Goal: Task Accomplishment & Management: Complete application form

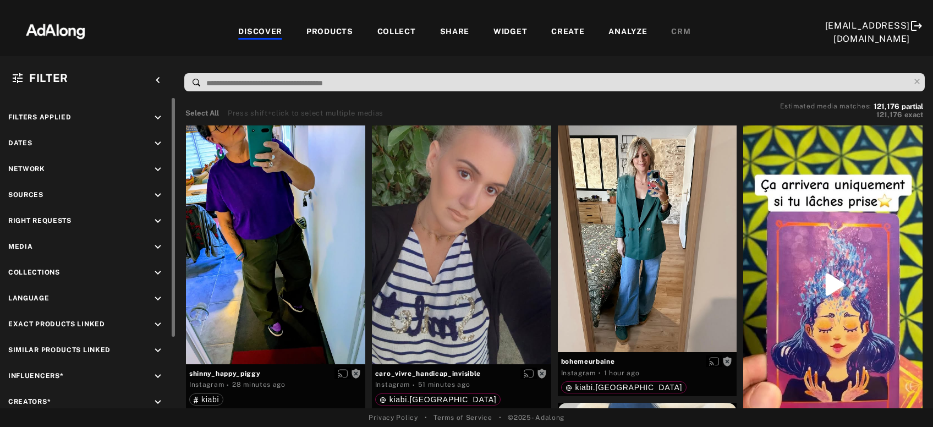
click at [161, 215] on icon "keyboard_arrow_down" at bounding box center [158, 221] width 12 height 12
click at [19, 244] on icon at bounding box center [20, 247] width 8 height 8
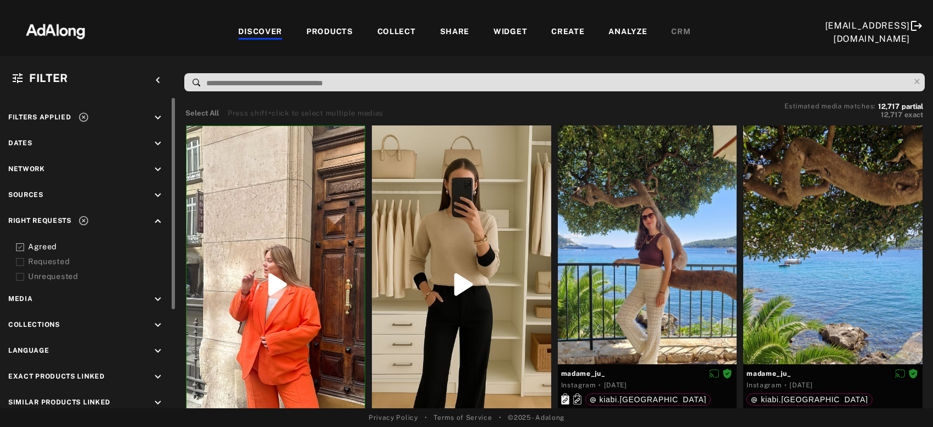
click at [21, 262] on icon at bounding box center [20, 262] width 8 height 8
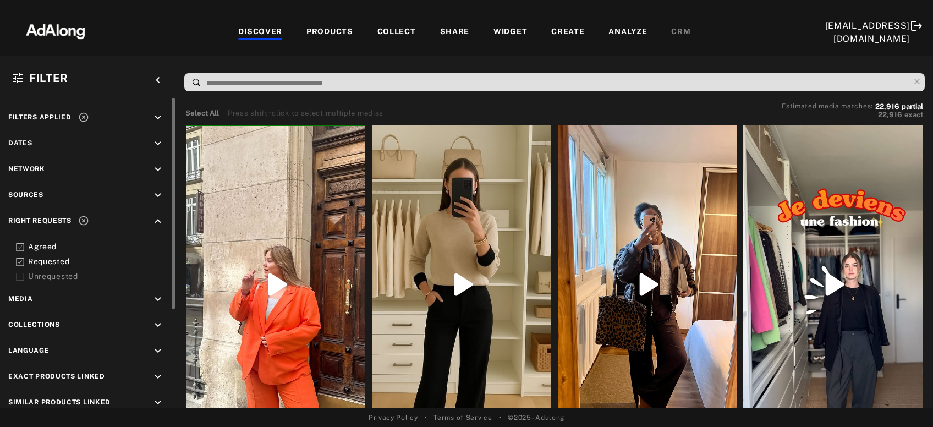
click at [81, 119] on icon at bounding box center [83, 117] width 11 height 11
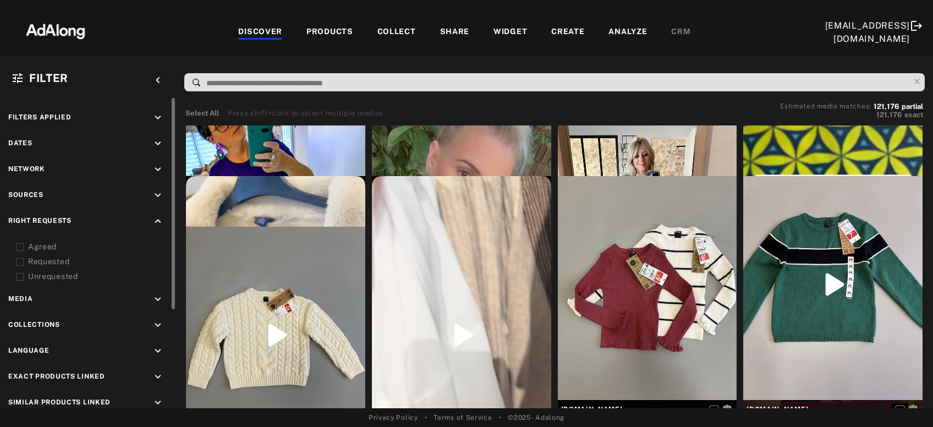
click at [154, 145] on icon "keyboard_arrow_down" at bounding box center [158, 144] width 12 height 12
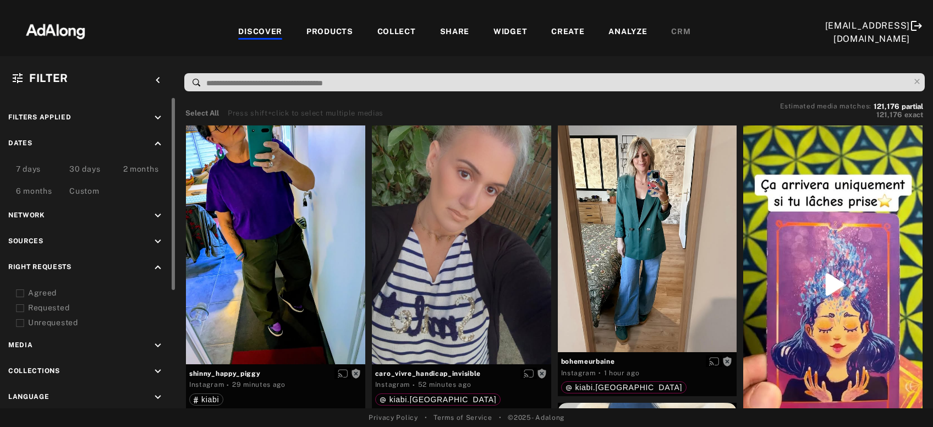
click at [95, 189] on div "Custom" at bounding box center [84, 191] width 30 height 13
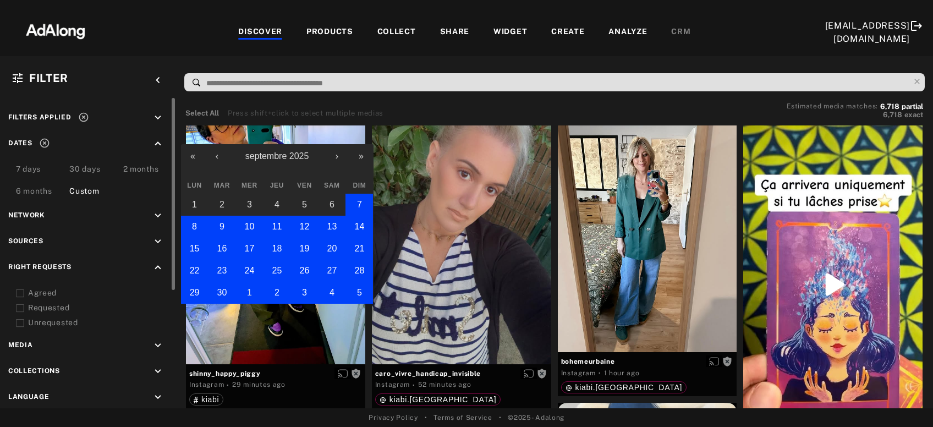
click at [253, 289] on button "1" at bounding box center [250, 293] width 28 height 22
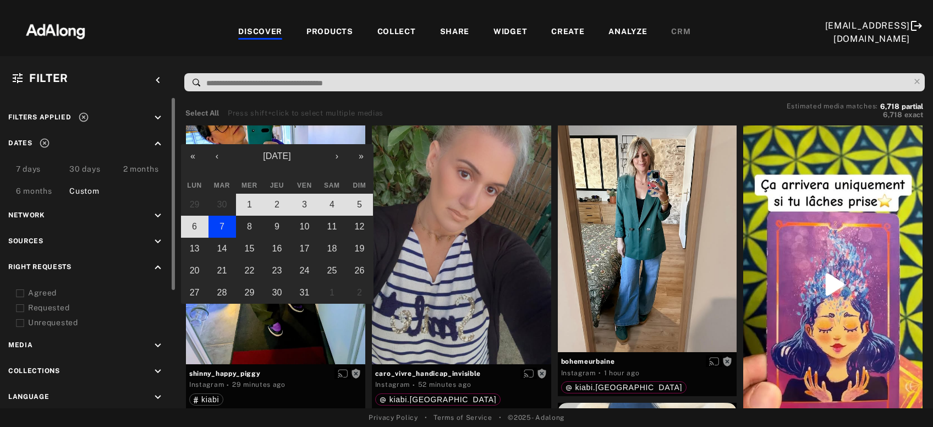
click at [225, 227] on button "7" at bounding box center [222, 227] width 28 height 22
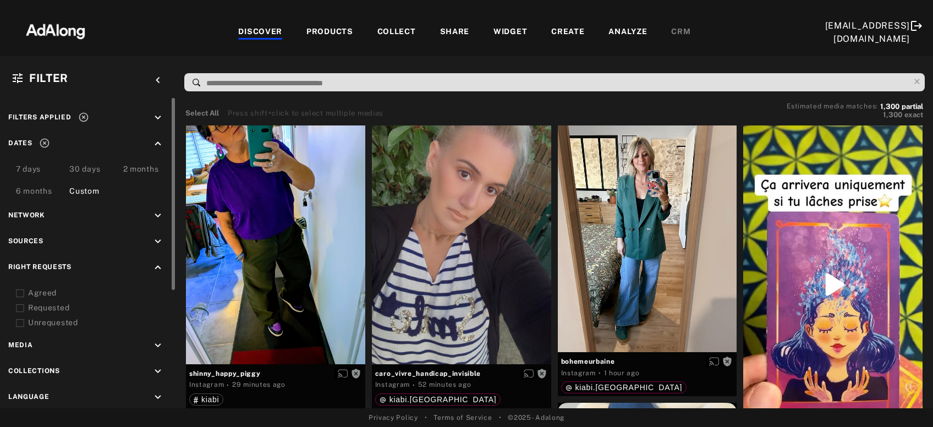
click at [155, 243] on icon "keyboard_arrow_down" at bounding box center [158, 241] width 12 height 12
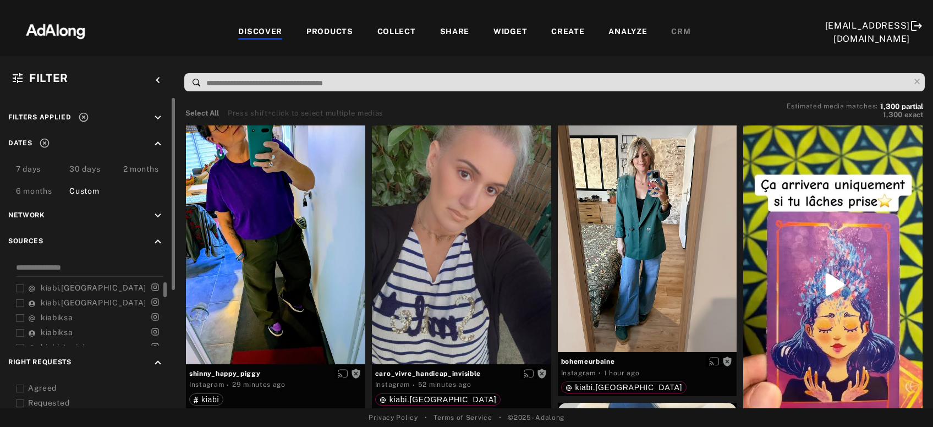
click at [47, 285] on span "kiabi.france" at bounding box center [94, 287] width 106 height 9
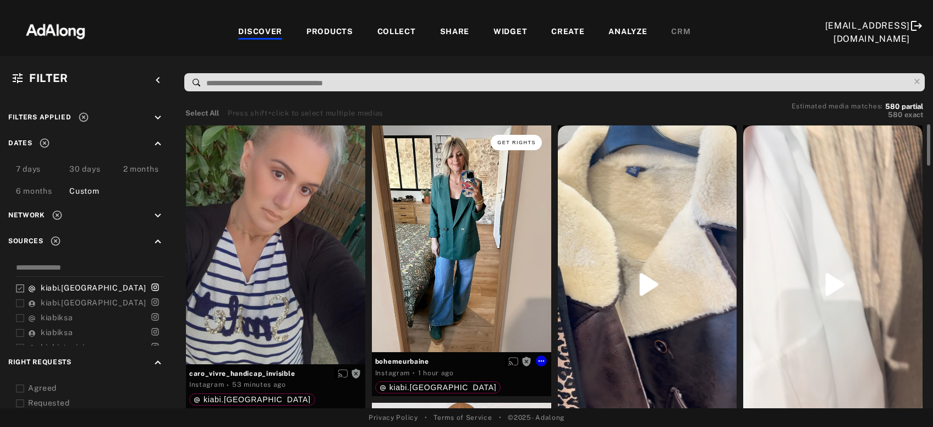
click at [513, 140] on span "Get rights" at bounding box center [516, 143] width 39 height 6
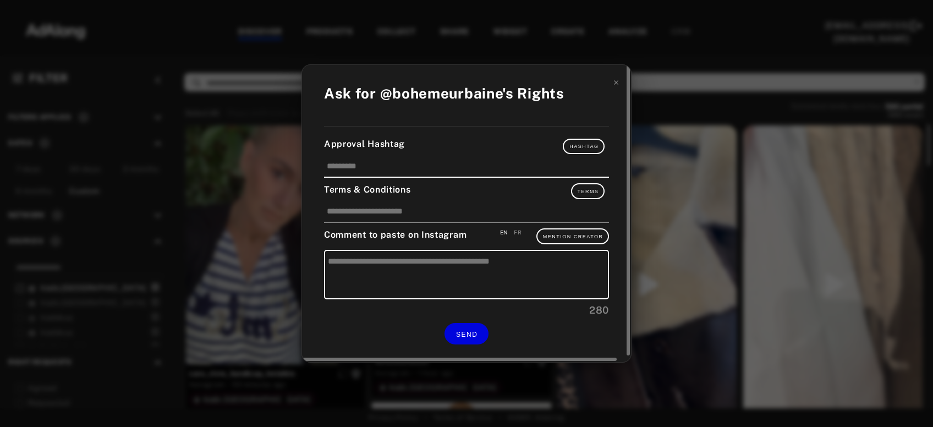
click at [519, 232] on div "FR" at bounding box center [518, 232] width 8 height 8
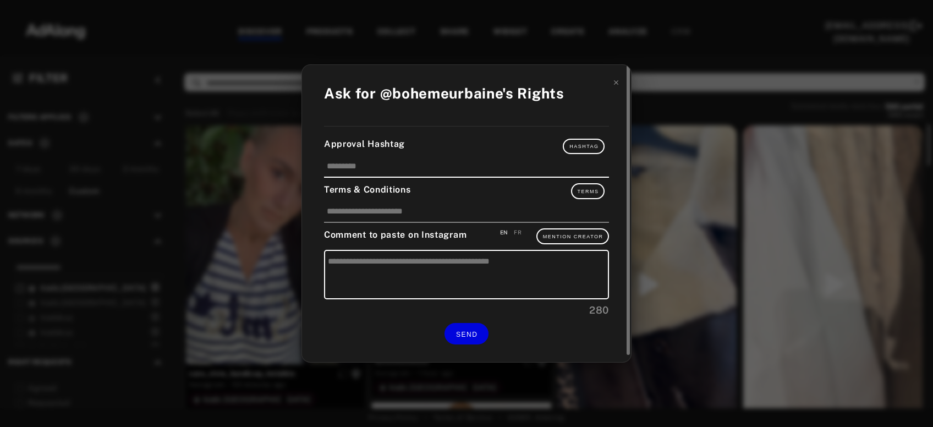
type textarea "**********"
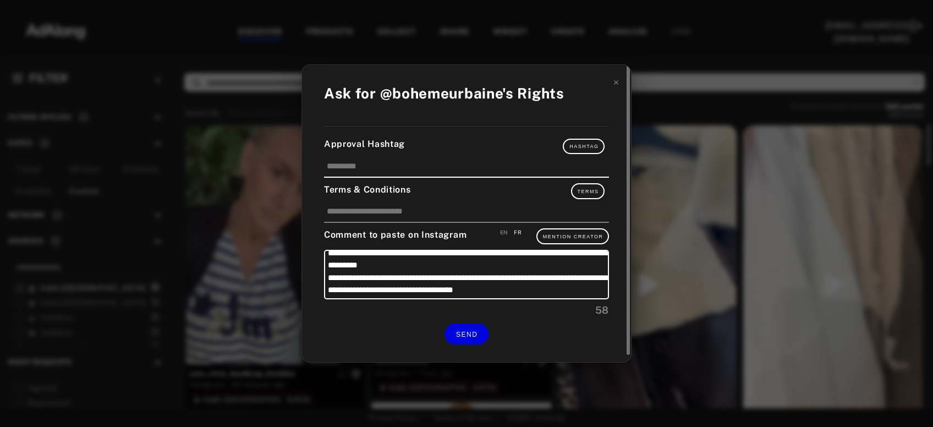
scroll to position [10, 0]
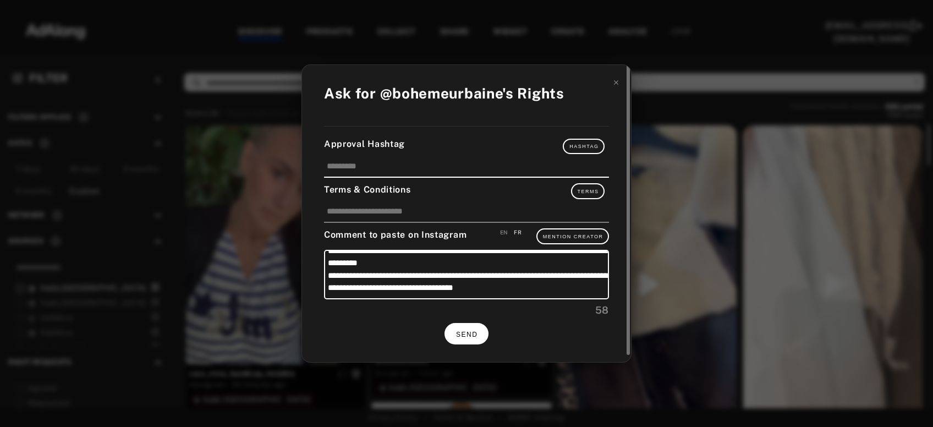
click at [466, 335] on span "SEND" at bounding box center [466, 335] width 21 height 8
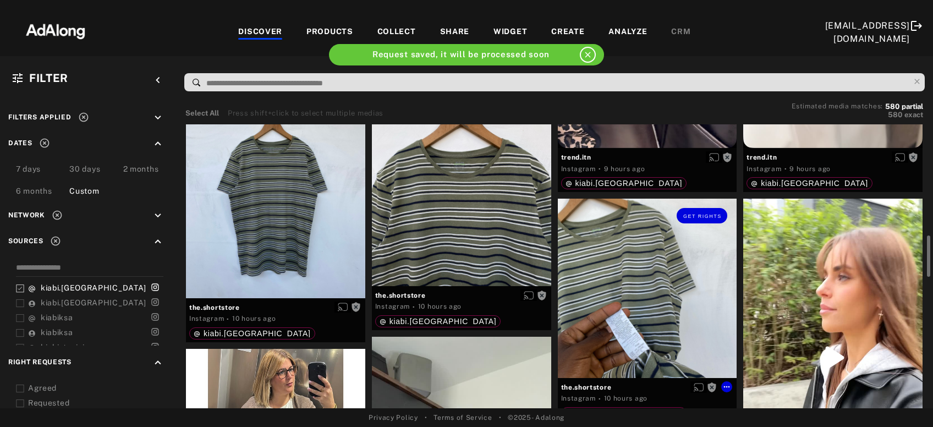
scroll to position [415, 0]
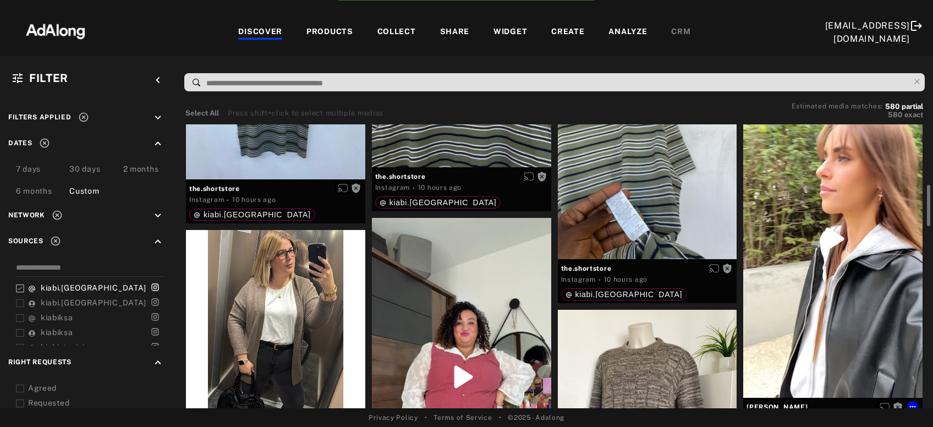
click at [844, 265] on div "Get rights" at bounding box center [832, 239] width 179 height 318
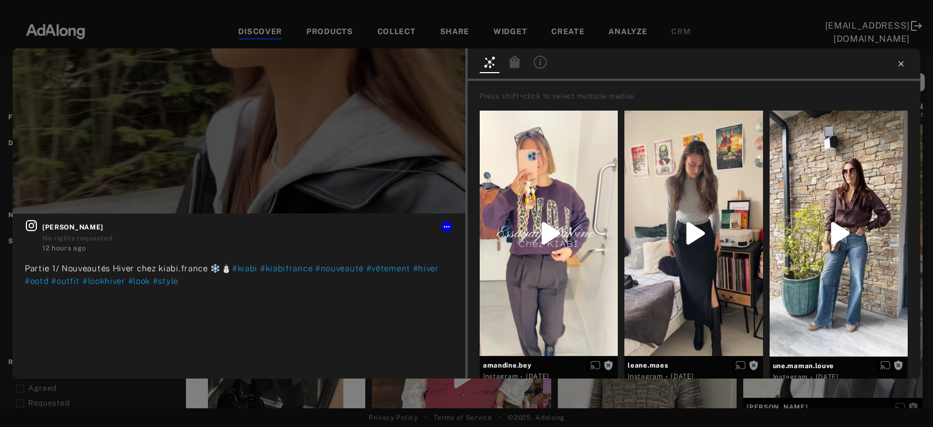
click at [897, 63] on icon at bounding box center [901, 63] width 9 height 9
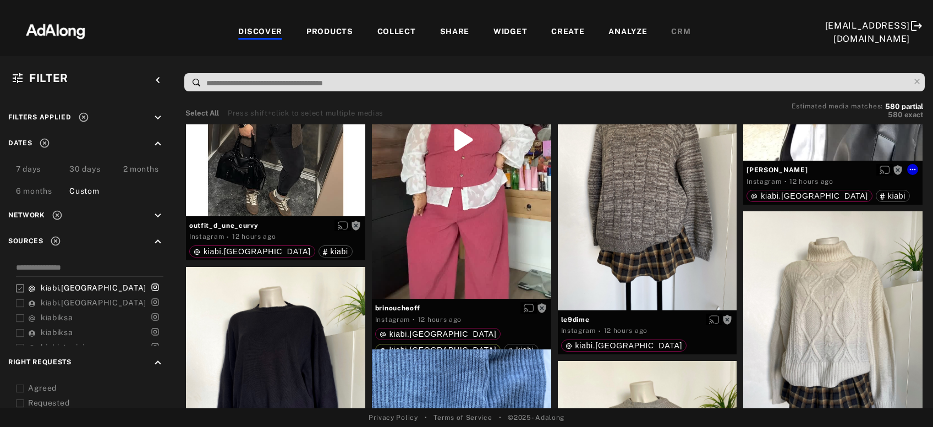
scroll to position [533, 0]
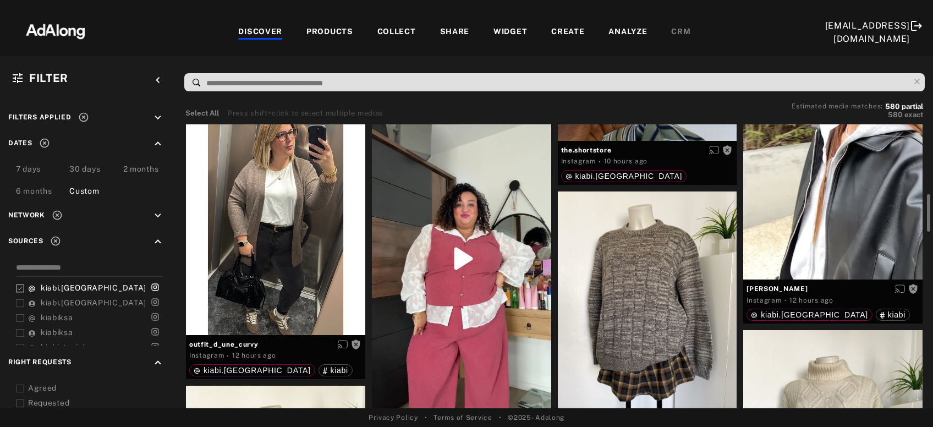
click at [469, 301] on div "Get rights" at bounding box center [461, 259] width 179 height 318
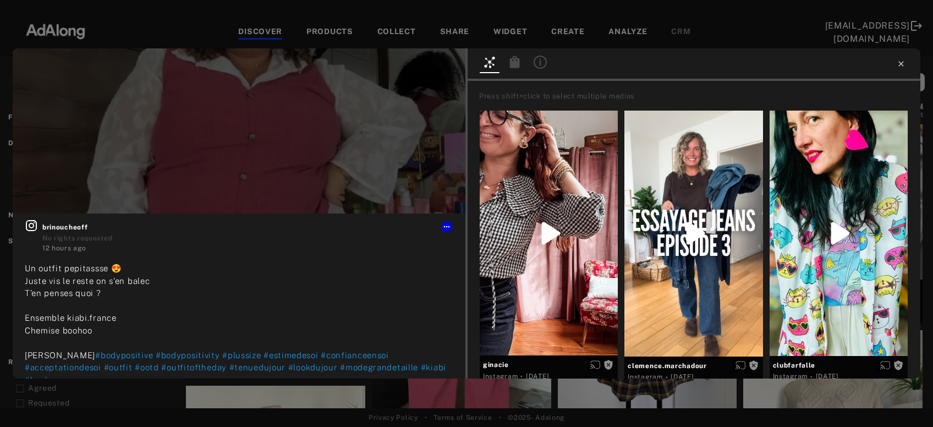
click at [899, 63] on icon at bounding box center [901, 63] width 9 height 9
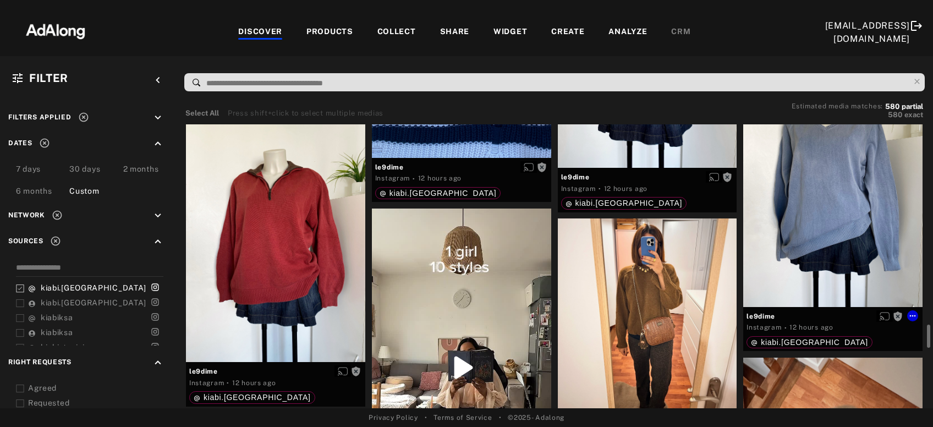
scroll to position [1719, 0]
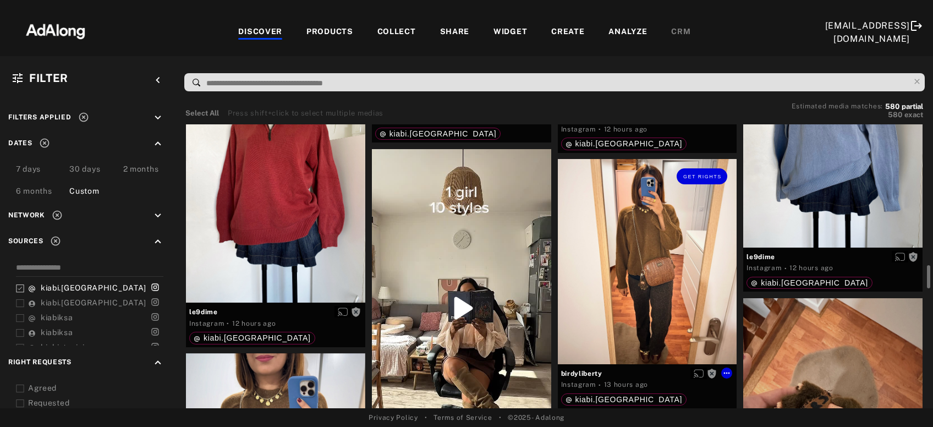
click at [710, 265] on div "Get rights" at bounding box center [647, 261] width 179 height 205
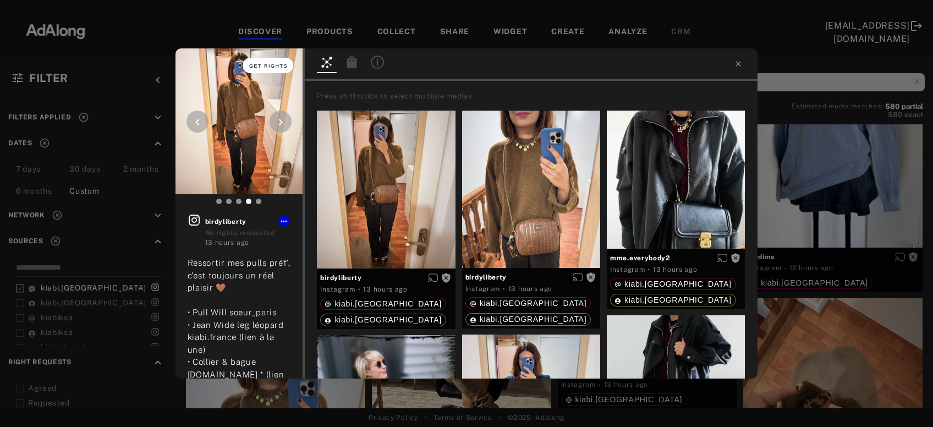
click at [268, 68] on span "Get rights" at bounding box center [268, 66] width 39 height 6
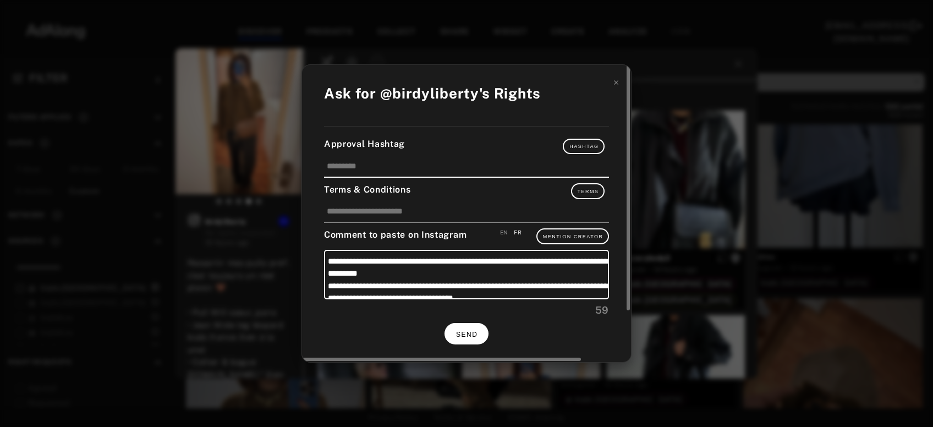
click at [469, 338] on button "SEND" at bounding box center [466, 333] width 44 height 21
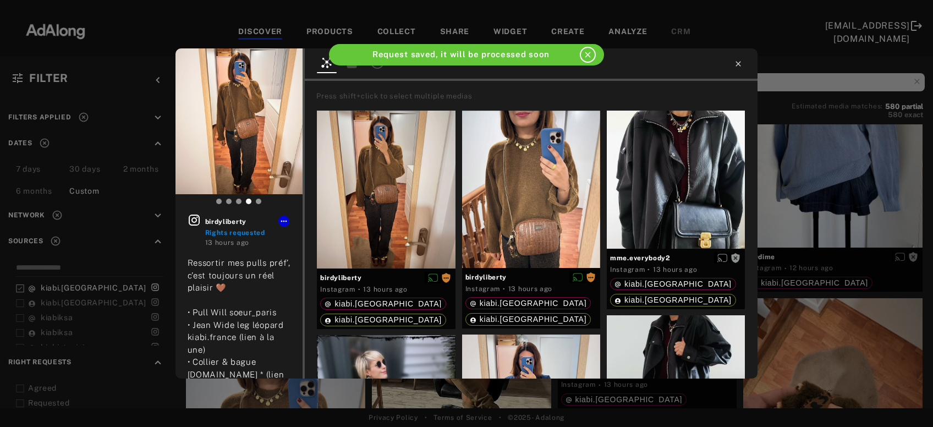
click at [738, 61] on icon at bounding box center [738, 63] width 9 height 9
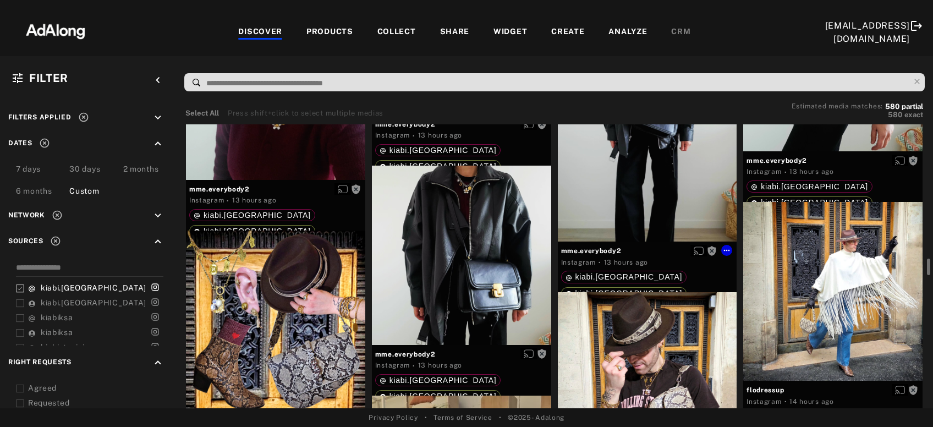
scroll to position [2846, 0]
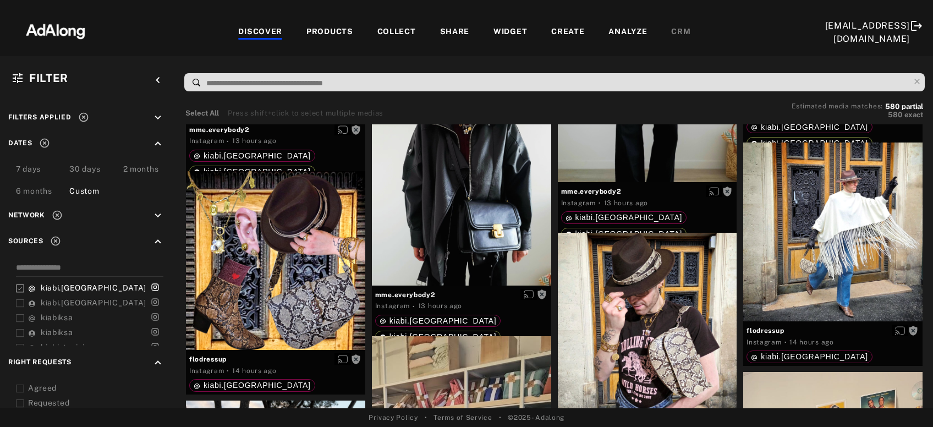
click at [386, 81] on input at bounding box center [557, 83] width 704 height 15
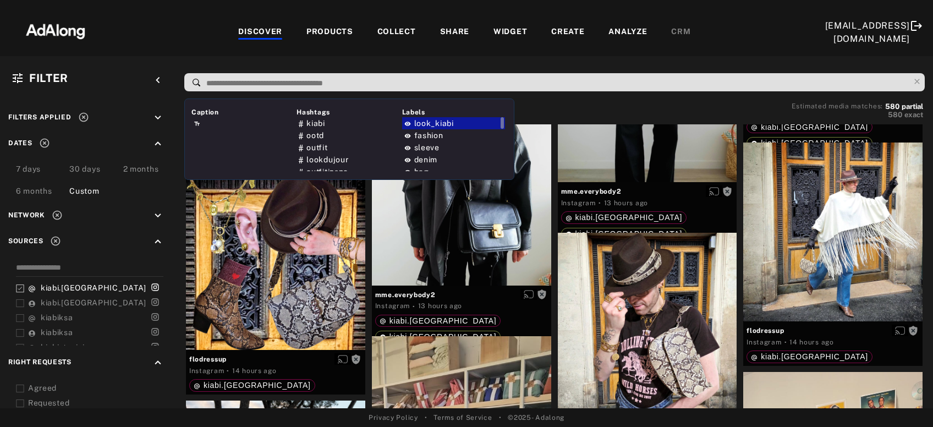
click at [431, 120] on span "look_kiabi" at bounding box center [434, 123] width 40 height 9
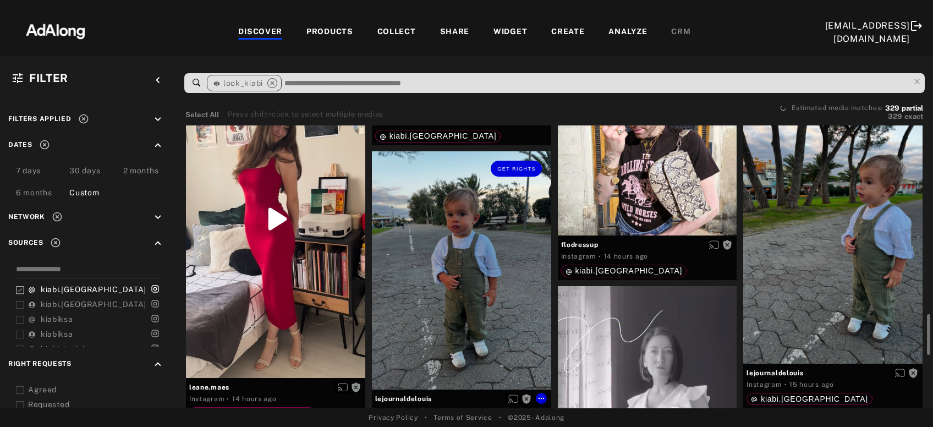
scroll to position [889, 0]
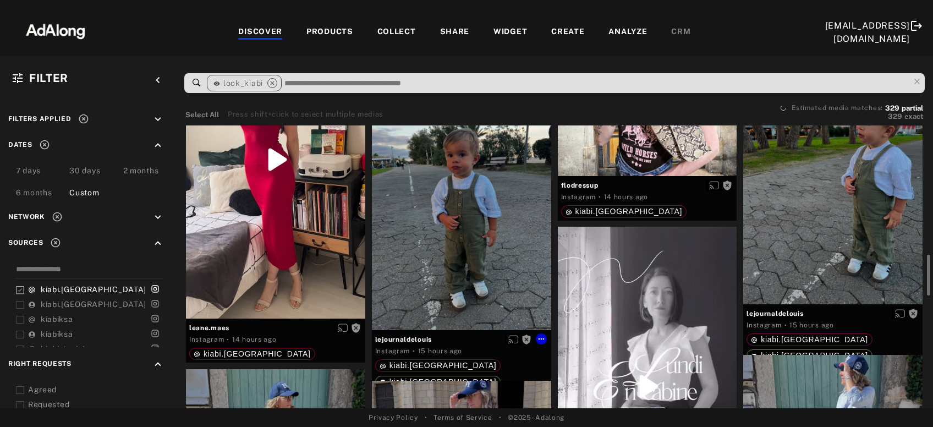
click at [455, 219] on div "Get rights" at bounding box center [461, 211] width 179 height 238
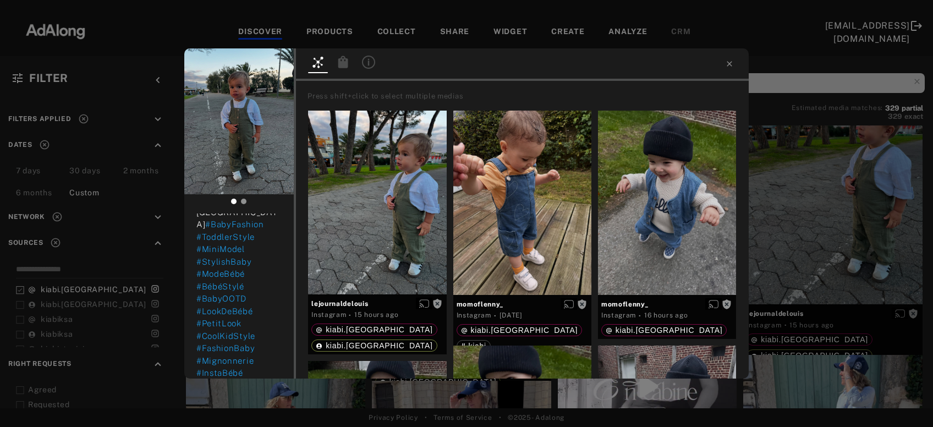
scroll to position [383, 0]
click at [257, 65] on span "Get rights" at bounding box center [259, 66] width 39 height 6
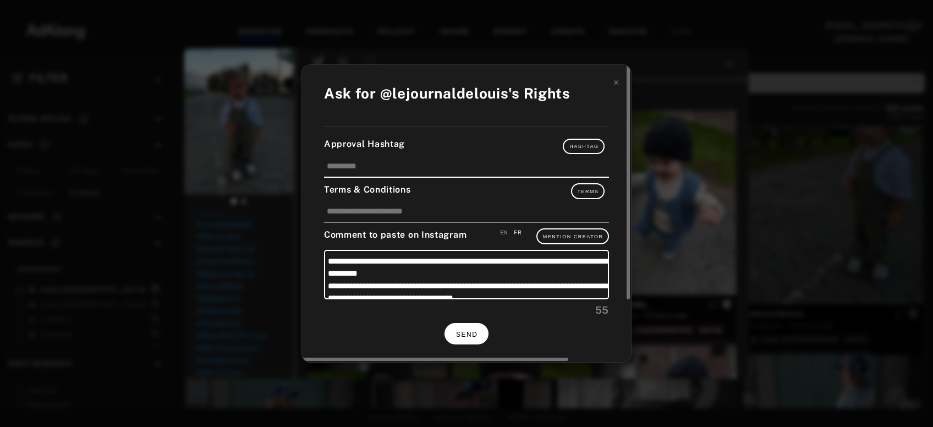
click at [477, 336] on button "SEND" at bounding box center [466, 333] width 44 height 21
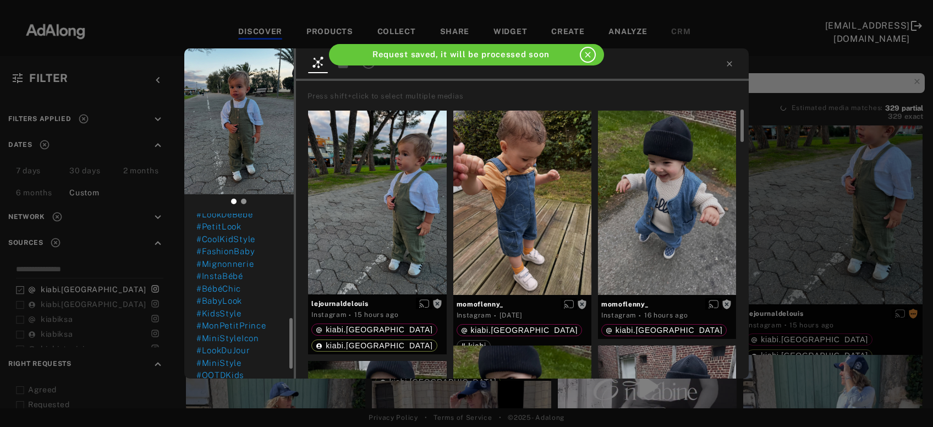
scroll to position [373, 0]
click at [819, 223] on div "lejournaldelouis Rights requested 15 hours ago ✈️ Clap de fin des vacances et v…" at bounding box center [466, 213] width 933 height 427
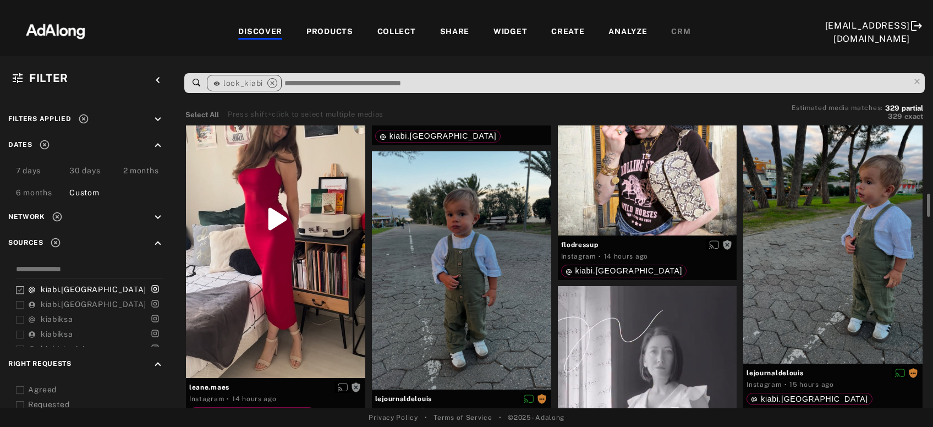
scroll to position [889, 0]
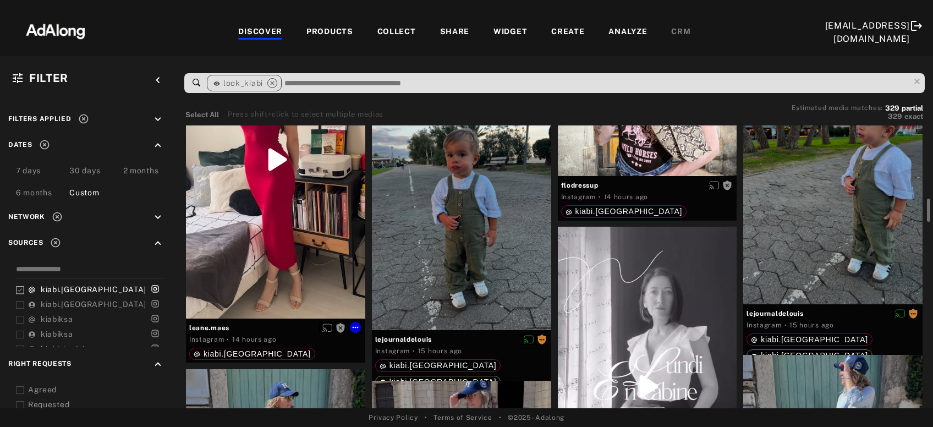
click at [286, 223] on div "Get rights" at bounding box center [275, 160] width 179 height 318
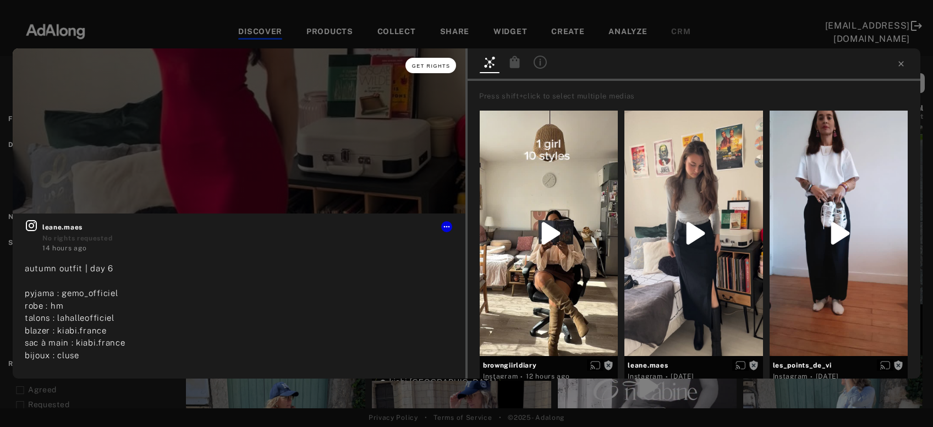
click at [427, 69] on button "Get rights" at bounding box center [430, 65] width 51 height 15
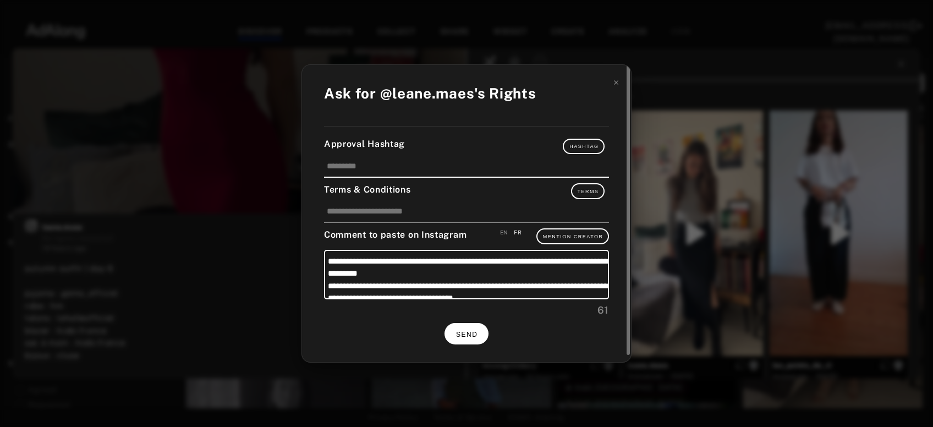
click at [475, 331] on span "SEND" at bounding box center [466, 335] width 21 height 8
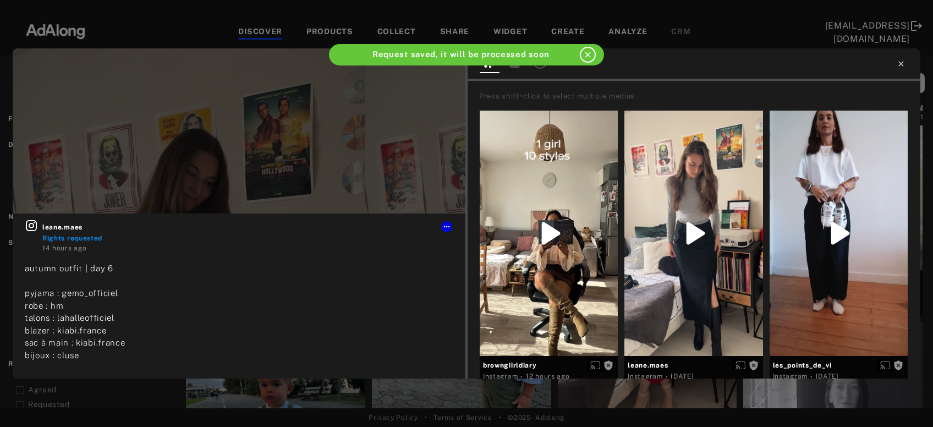
click at [903, 63] on icon at bounding box center [901, 63] width 9 height 9
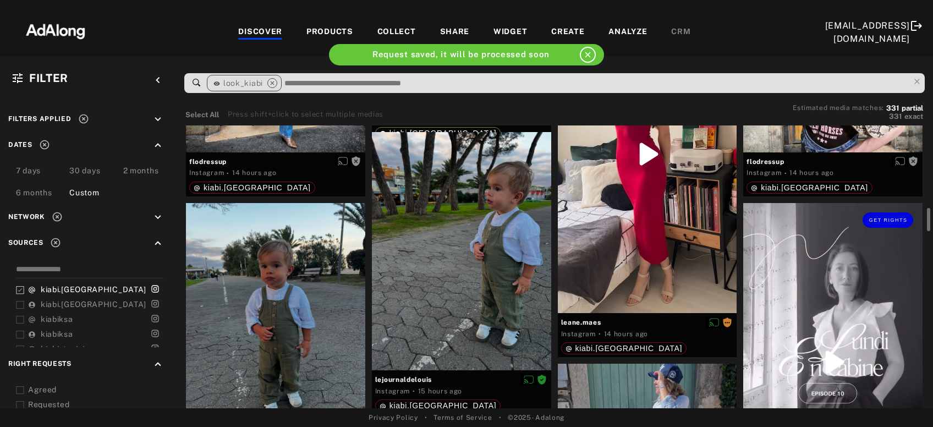
scroll to position [1067, 0]
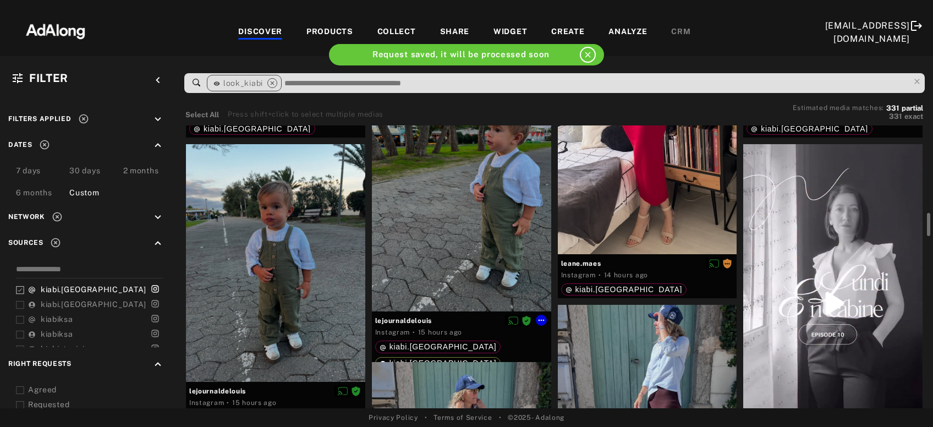
click at [506, 241] on div at bounding box center [461, 192] width 179 height 238
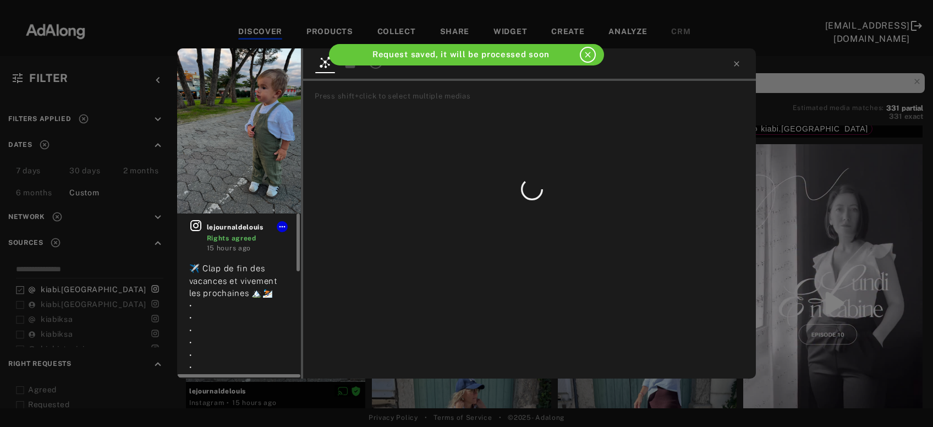
click at [193, 223] on icon at bounding box center [195, 225] width 13 height 13
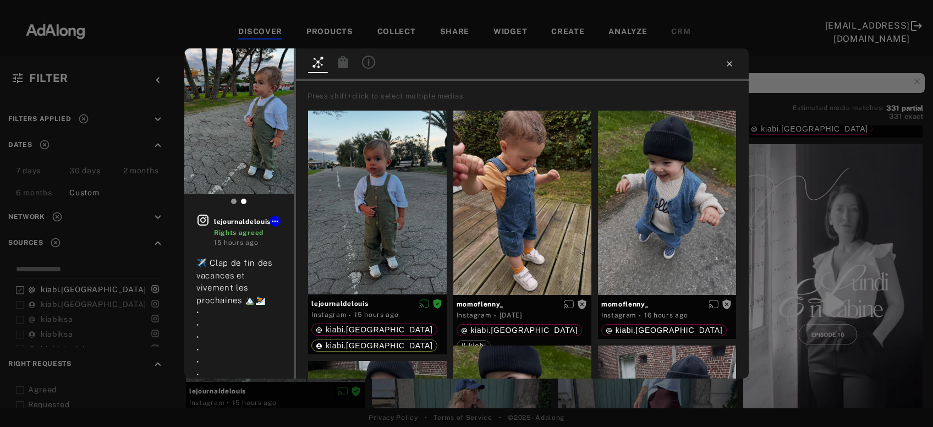
click at [732, 65] on icon at bounding box center [729, 63] width 9 height 9
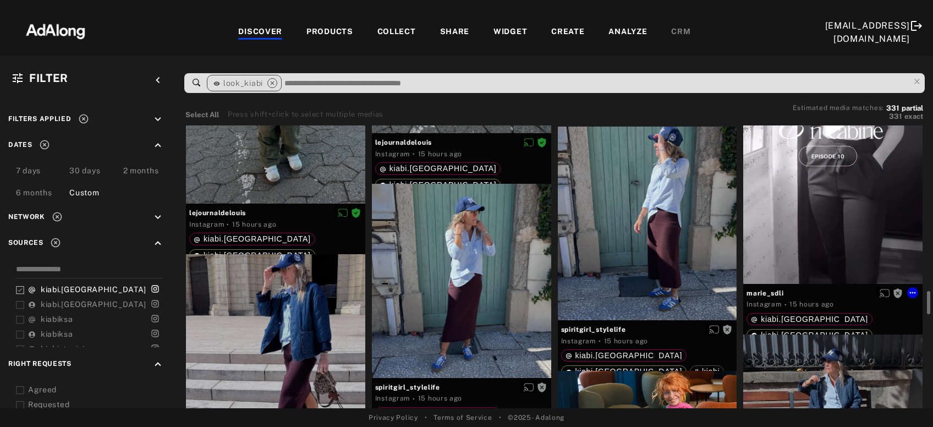
scroll to position [1304, 0]
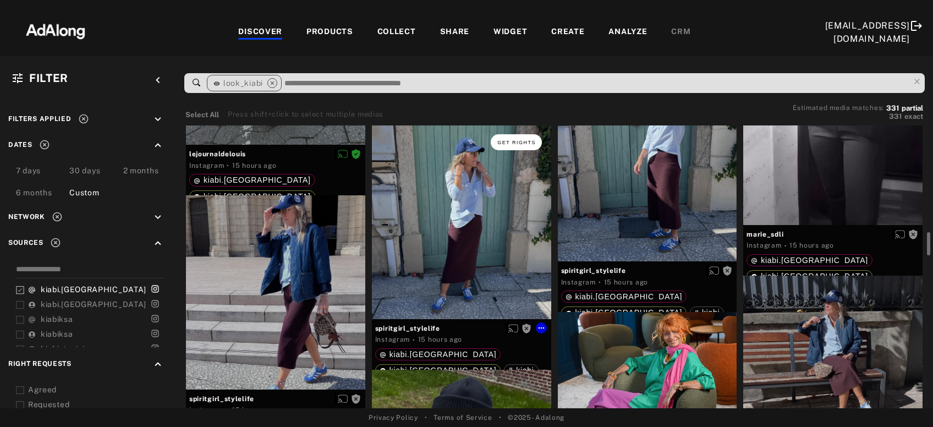
click at [530, 141] on span "Get rights" at bounding box center [516, 143] width 39 height 6
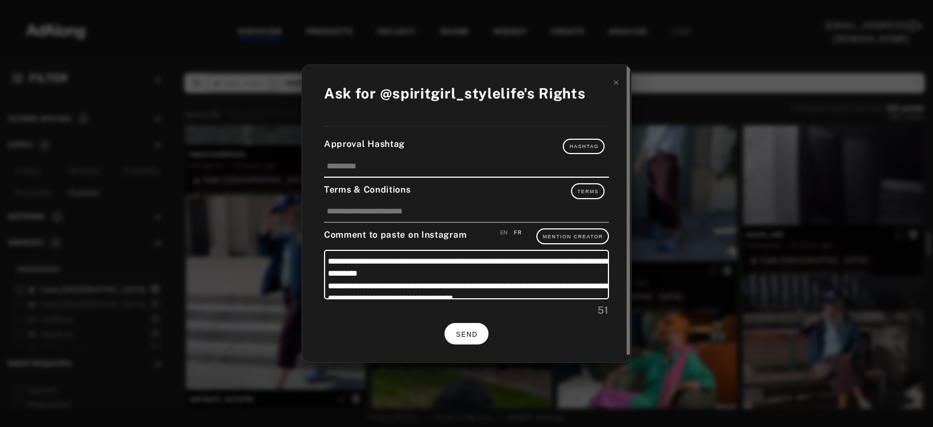
click at [466, 331] on span "SEND" at bounding box center [466, 335] width 21 height 8
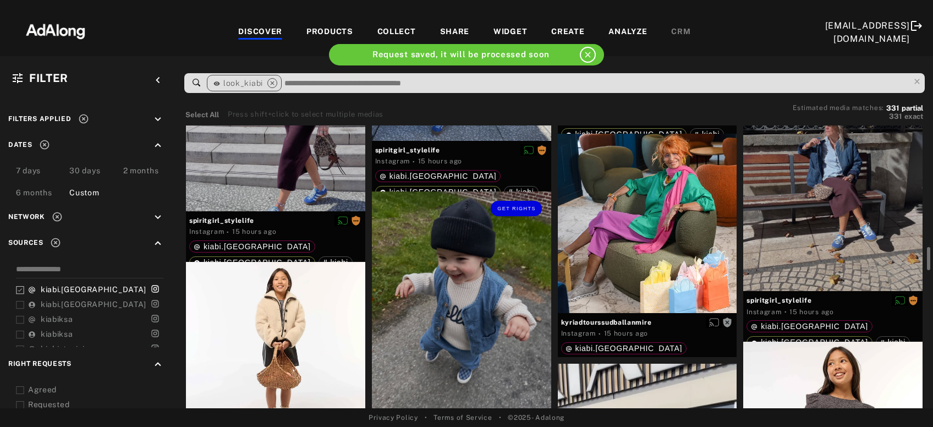
scroll to position [1541, 0]
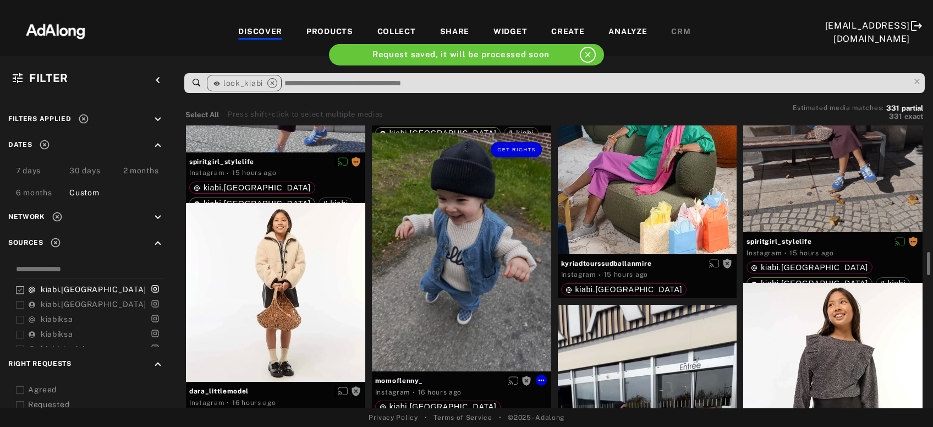
click at [466, 331] on div "Get rights" at bounding box center [461, 252] width 179 height 239
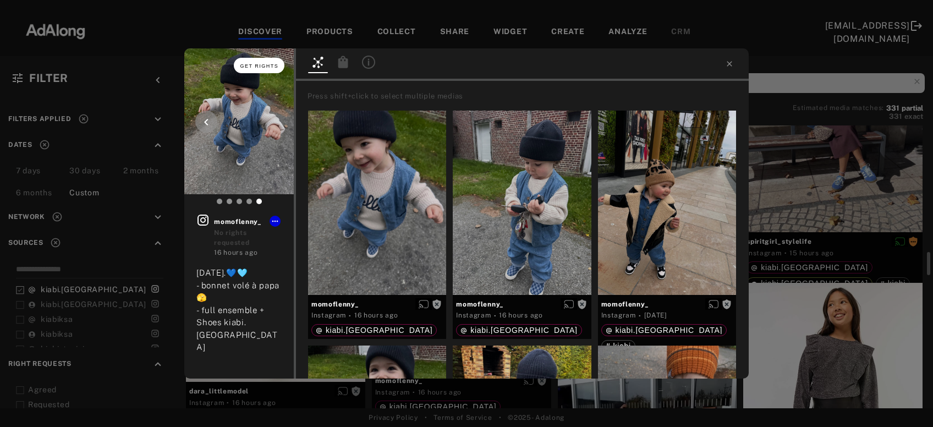
click at [263, 64] on span "Get rights" at bounding box center [259, 66] width 39 height 6
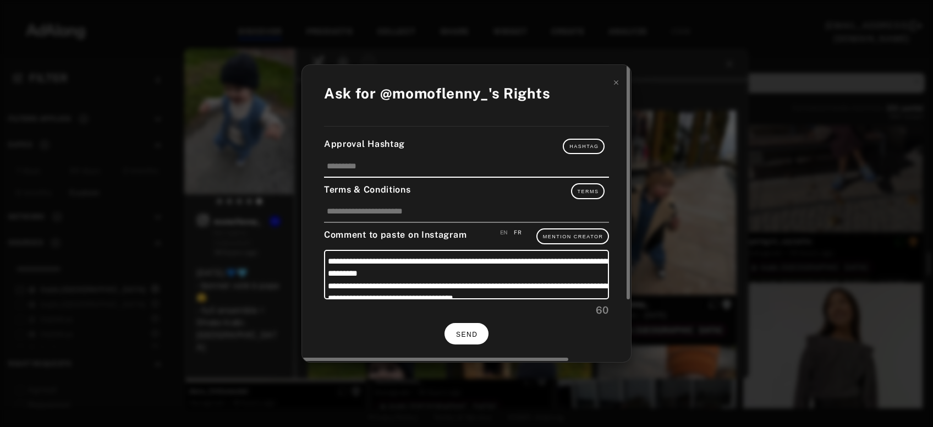
click at [471, 325] on button "SEND" at bounding box center [466, 333] width 44 height 21
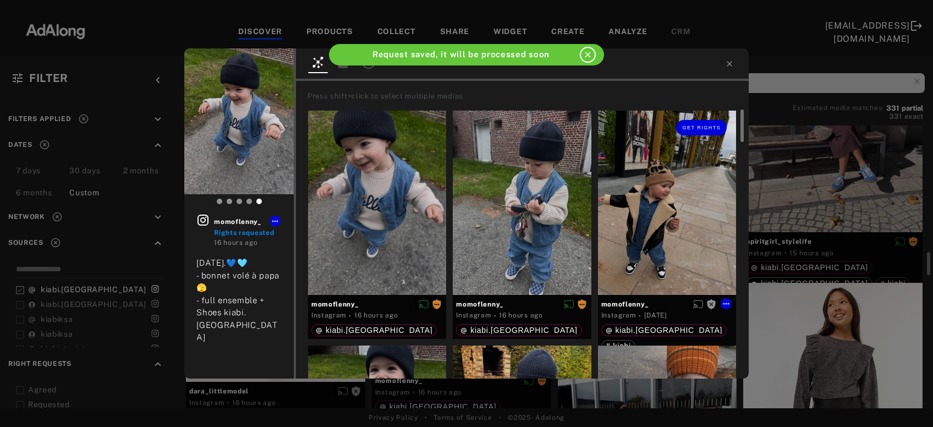
click at [621, 248] on div "Get rights" at bounding box center [667, 203] width 138 height 184
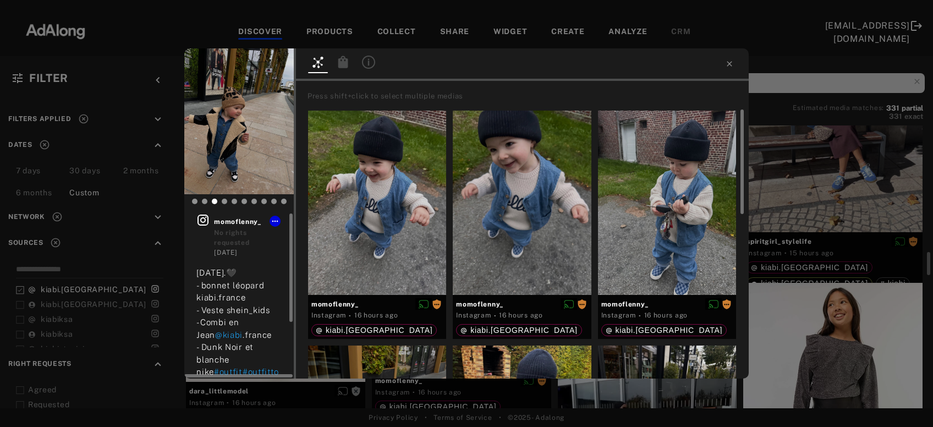
scroll to position [59, 0]
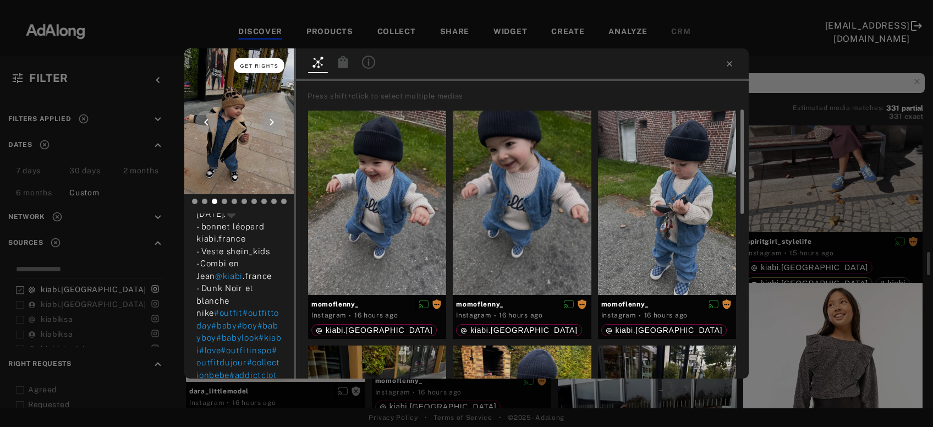
click at [274, 67] on span "Get rights" at bounding box center [259, 66] width 39 height 6
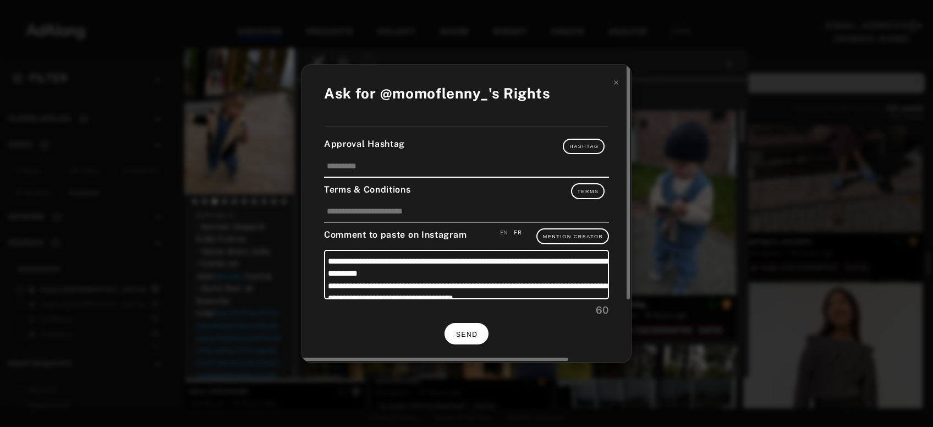
click at [474, 331] on span "SEND" at bounding box center [466, 335] width 21 height 8
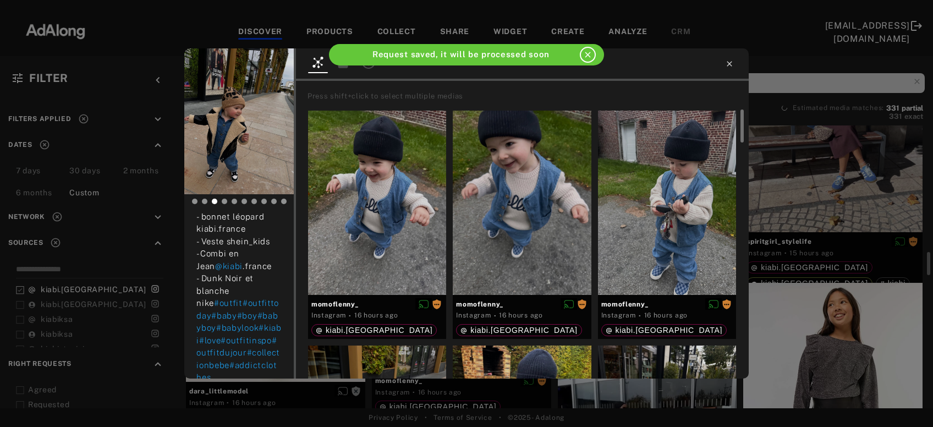
click at [730, 61] on icon at bounding box center [729, 63] width 9 height 9
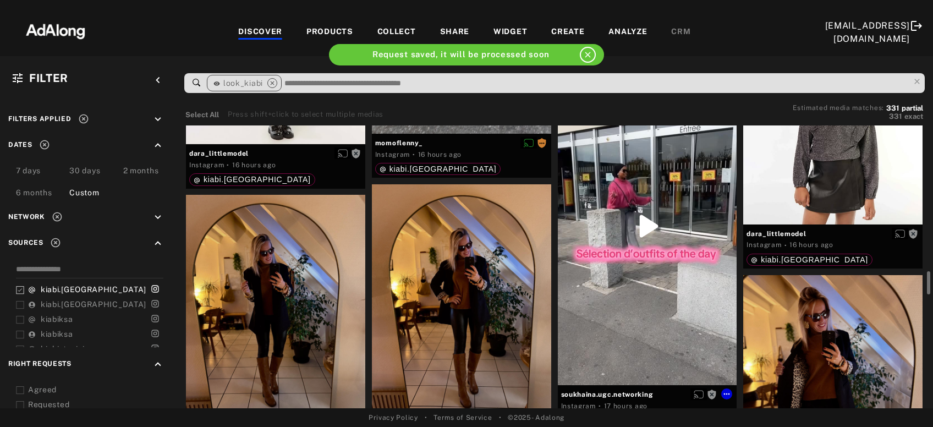
scroll to position [1837, 0]
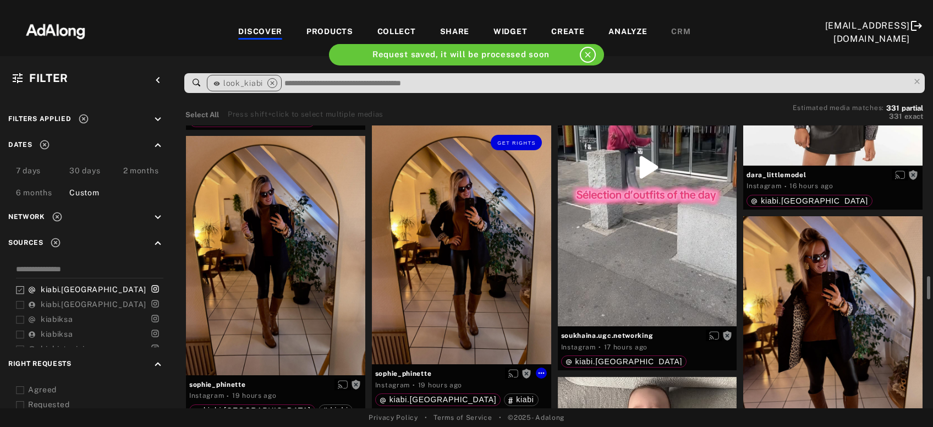
click at [468, 234] on div "Get rights" at bounding box center [461, 244] width 179 height 239
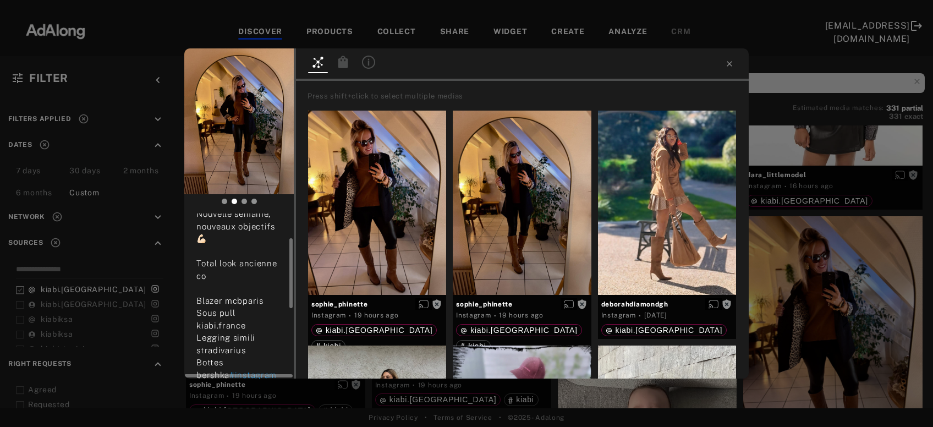
scroll to position [118, 0]
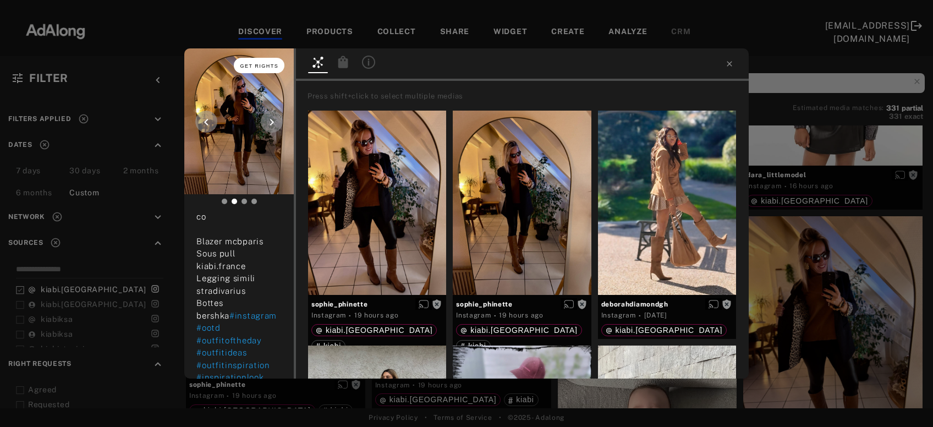
click at [265, 64] on span "Get rights" at bounding box center [259, 66] width 39 height 6
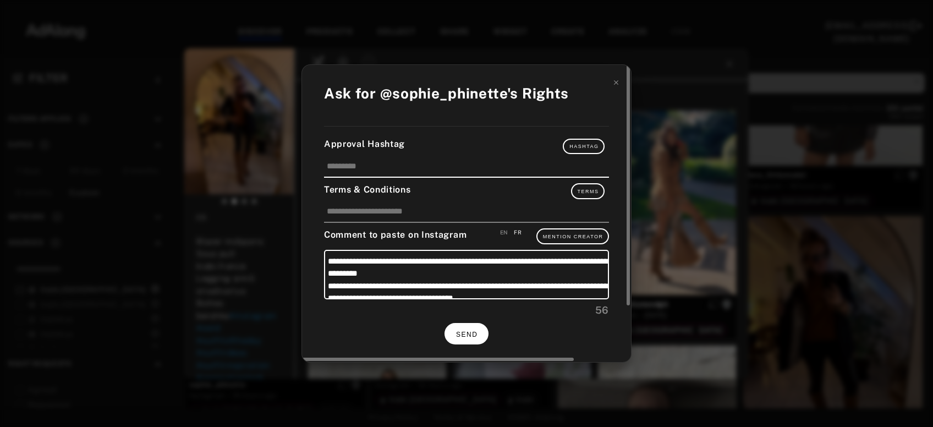
click at [464, 323] on button "SEND" at bounding box center [466, 333] width 44 height 21
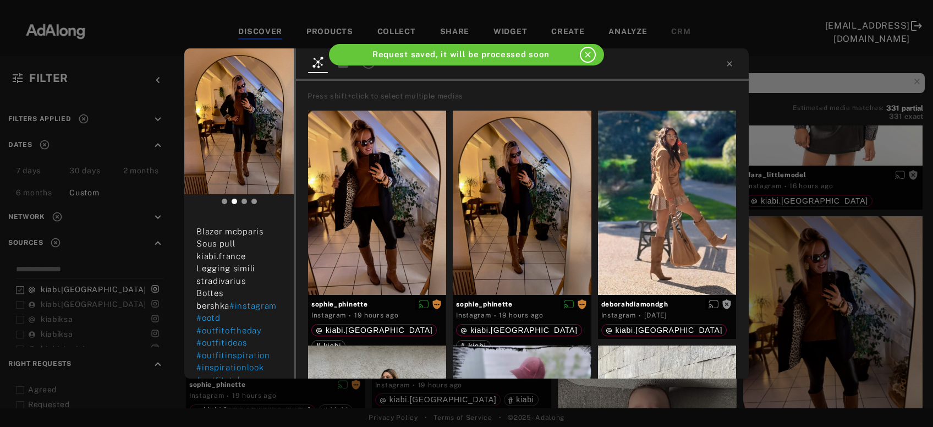
click at [845, 293] on div "sophie_phinette Rights requested 19 hours ago Nouvelle semaine, nouveaux object…" at bounding box center [466, 213] width 933 height 427
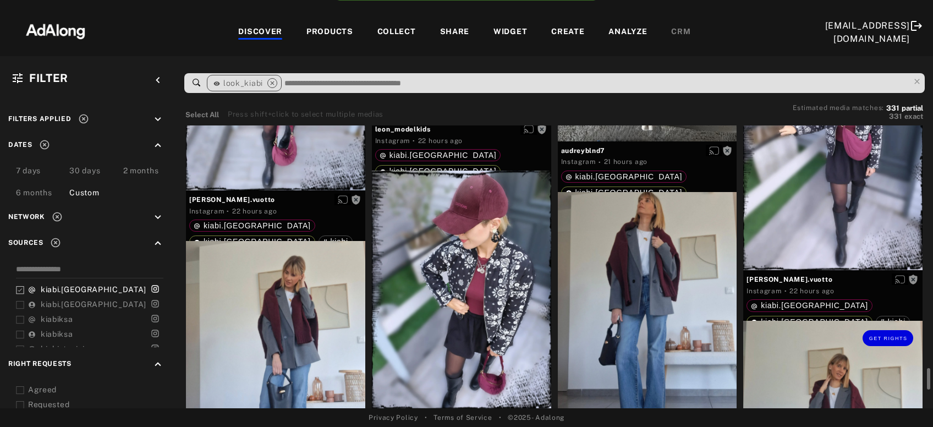
scroll to position [2371, 0]
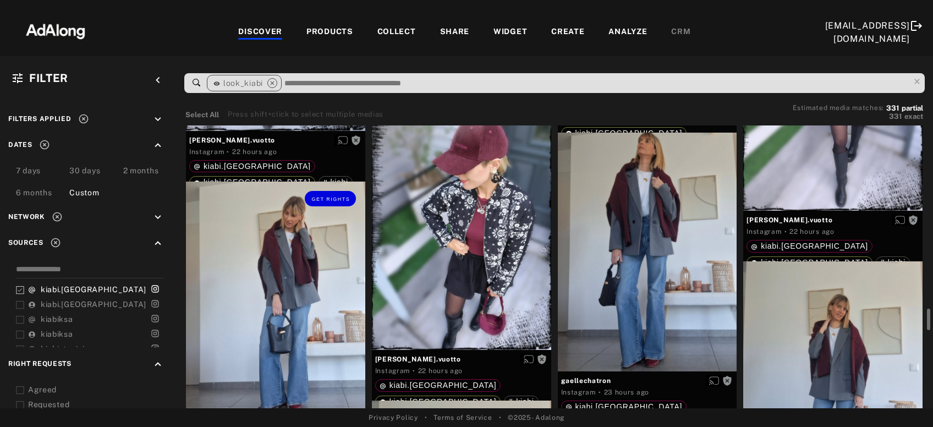
click at [311, 329] on div "Get rights" at bounding box center [275, 301] width 179 height 239
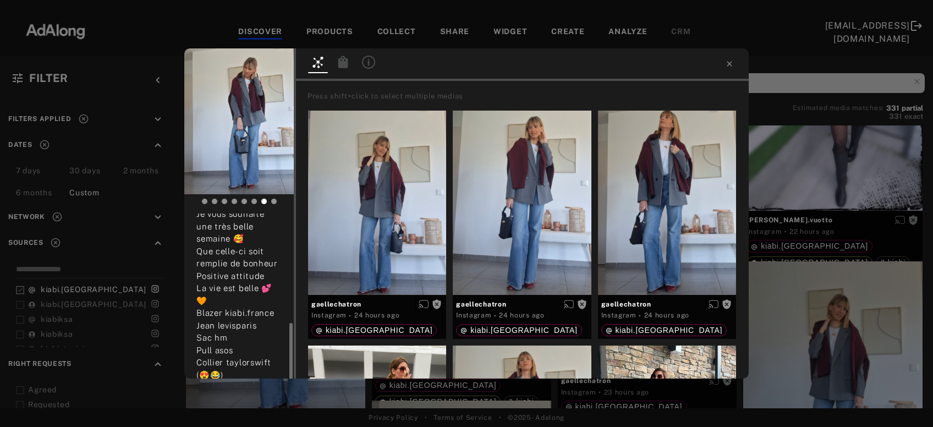
scroll to position [118, 0]
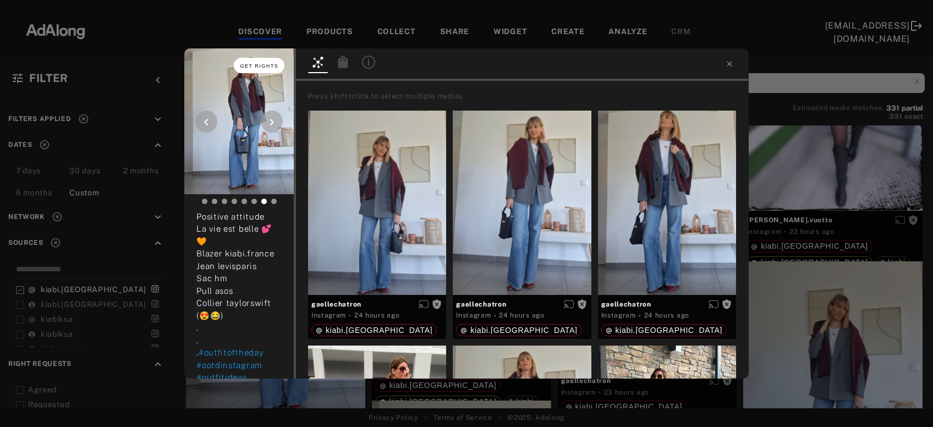
click at [256, 64] on span "Get rights" at bounding box center [259, 66] width 39 height 6
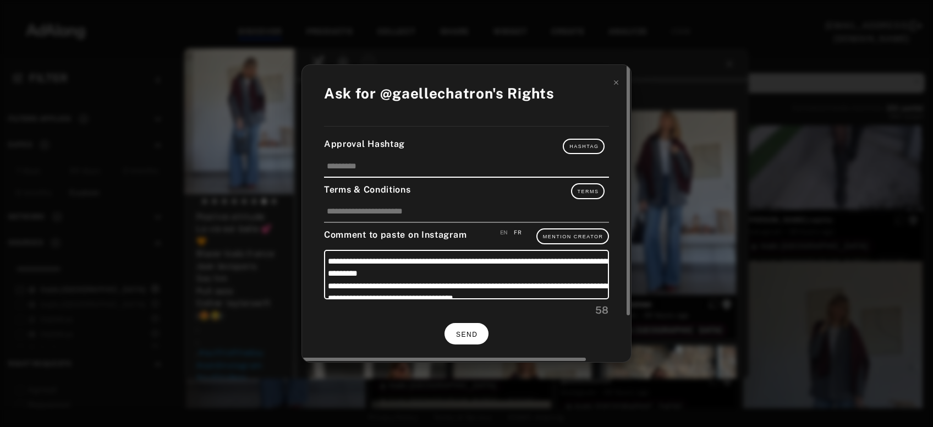
click at [458, 331] on span "SEND" at bounding box center [466, 335] width 21 height 8
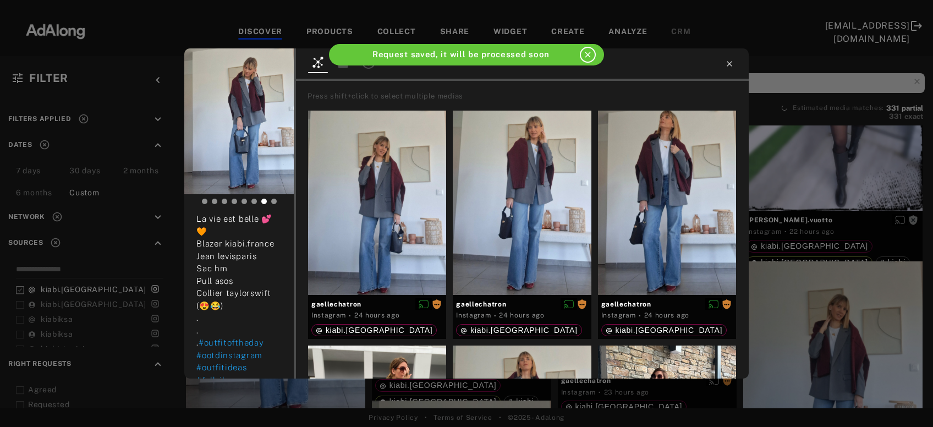
click at [732, 64] on icon at bounding box center [729, 63] width 9 height 9
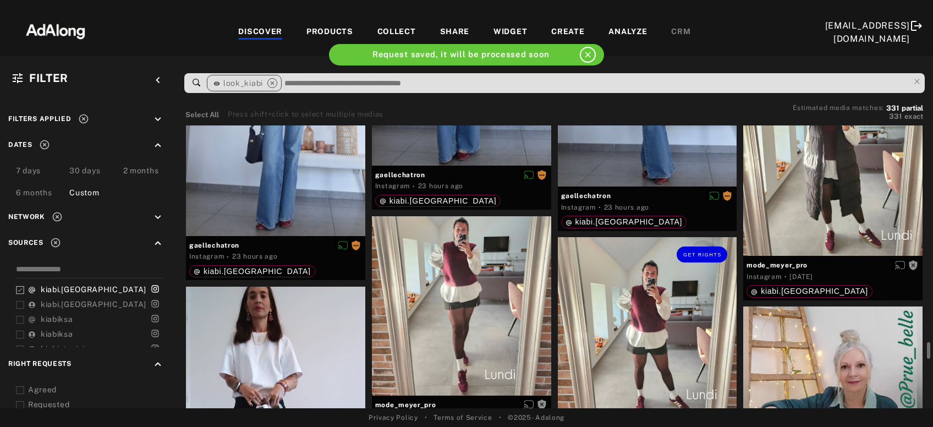
scroll to position [2904, 0]
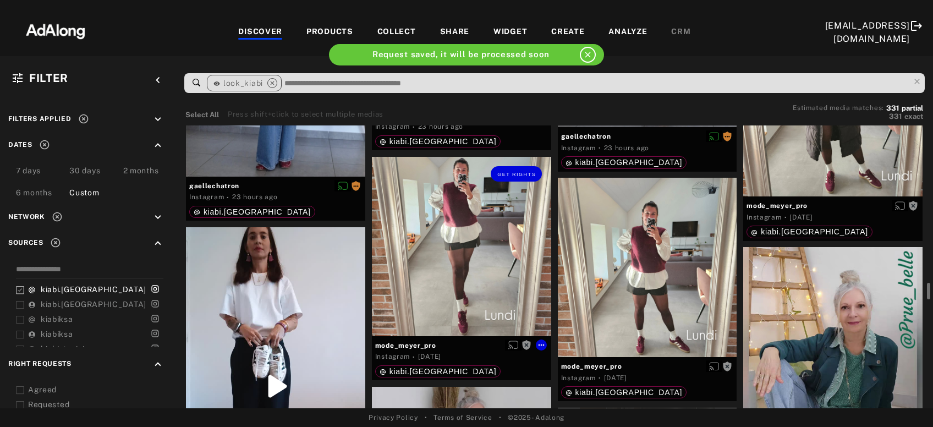
click at [471, 248] on div "Get rights" at bounding box center [461, 246] width 179 height 179
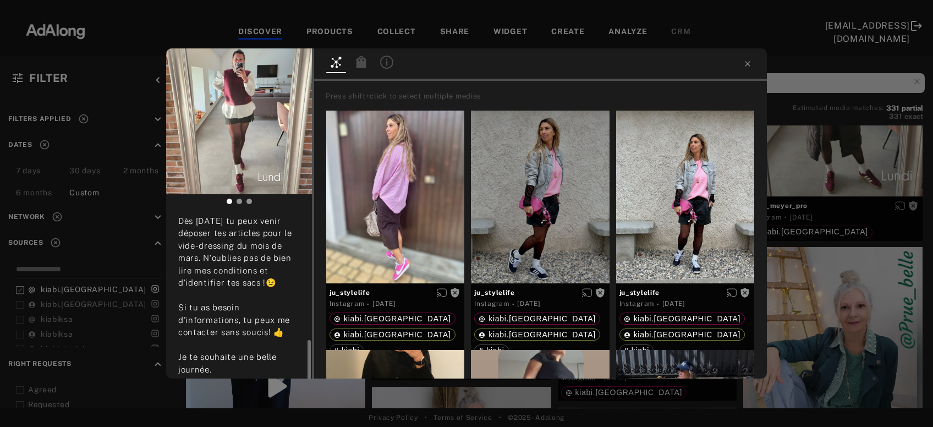
scroll to position [237, 0]
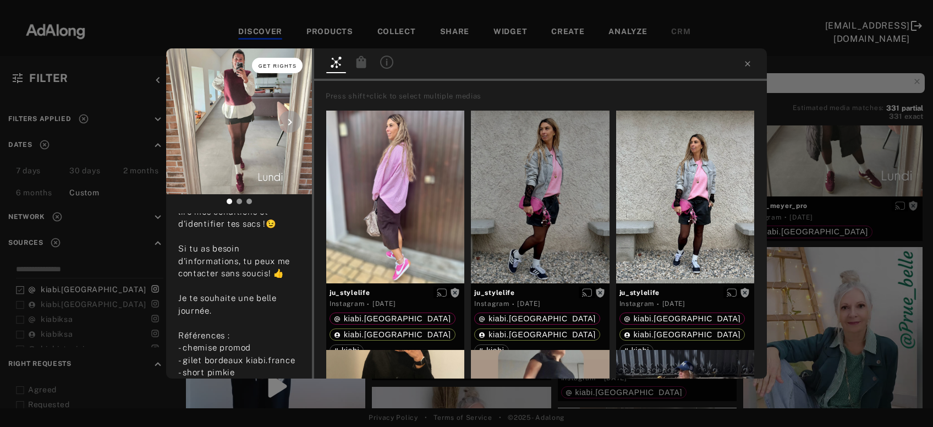
click at [273, 67] on span "Get rights" at bounding box center [278, 66] width 39 height 6
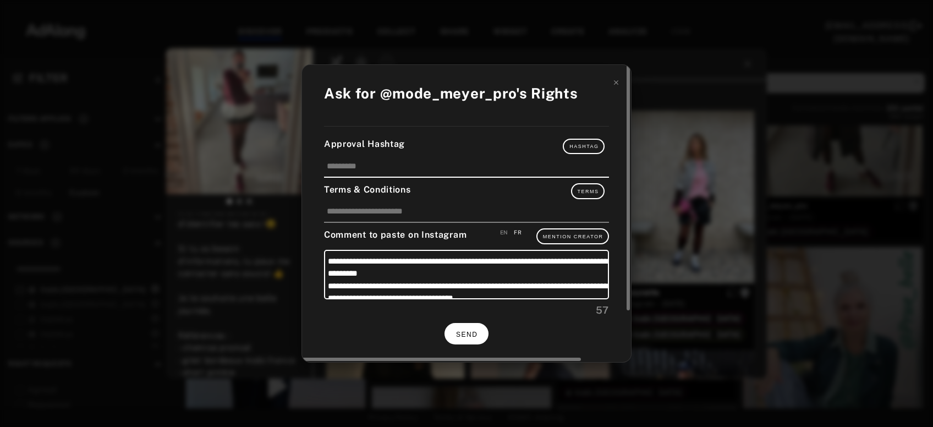
click at [477, 331] on span "SEND" at bounding box center [466, 335] width 21 height 8
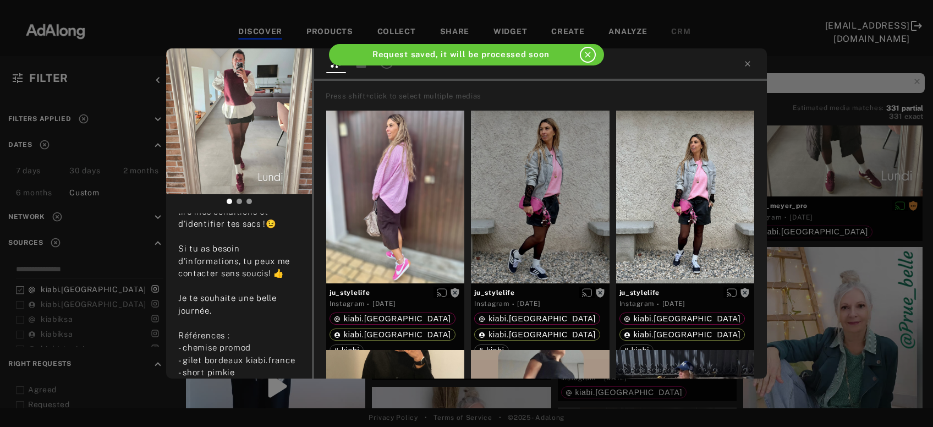
click at [835, 167] on div "mode_meyer_pro Rights requested 1 day ago LOOK du jour.. 🖤🤍bordeaux Un look aut…" at bounding box center [466, 213] width 933 height 427
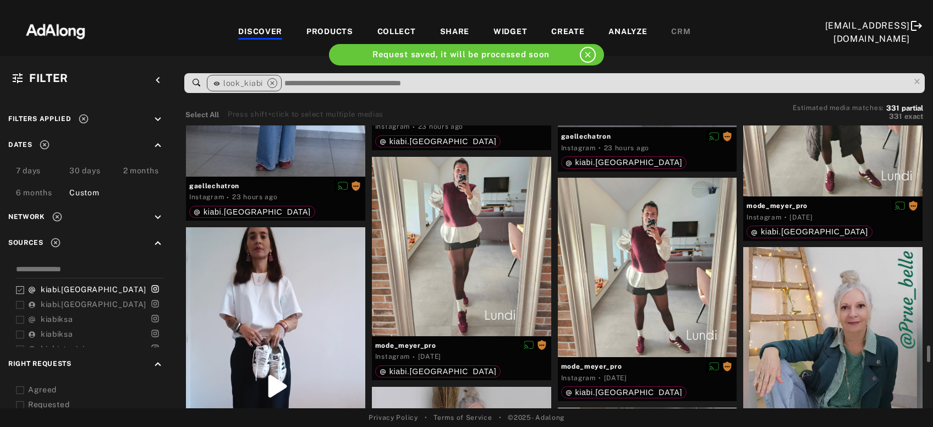
scroll to position [3023, 0]
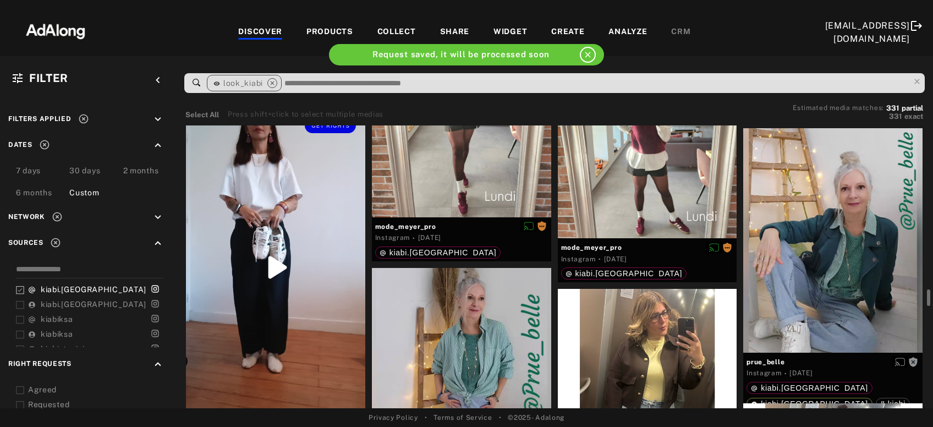
click at [281, 305] on div "Get rights" at bounding box center [275, 267] width 179 height 318
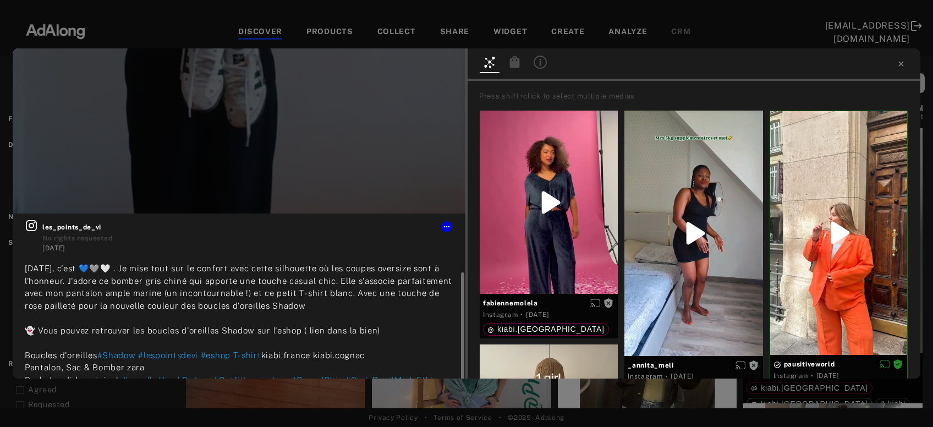
scroll to position [32, 0]
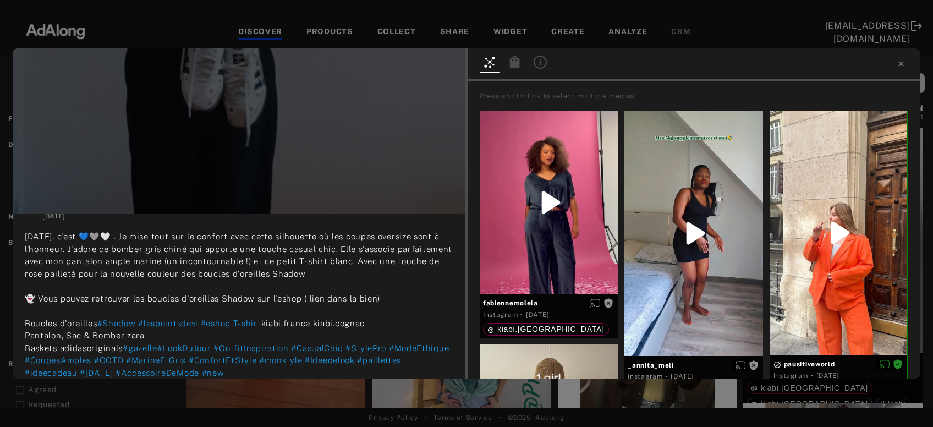
click at [317, 393] on div "Get rights les_points_de_vi No rights requested 1 day ago Aujourd'hui, c'est 💙🩶…" at bounding box center [466, 213] width 933 height 427
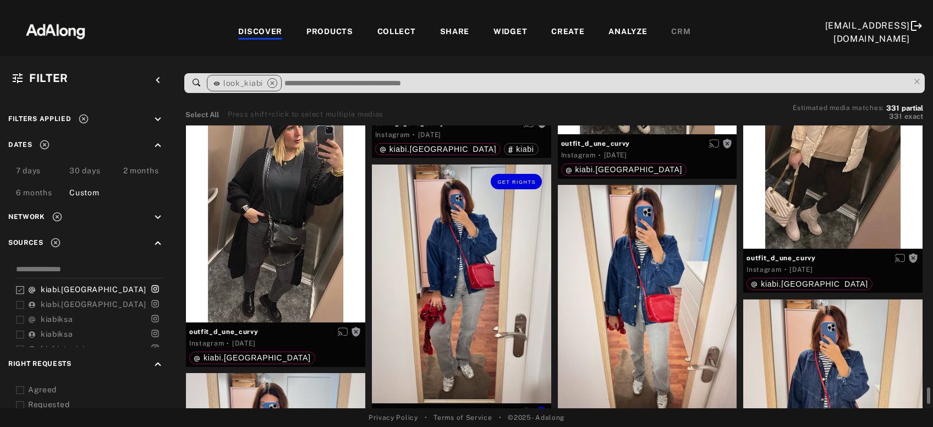
scroll to position [3734, 0]
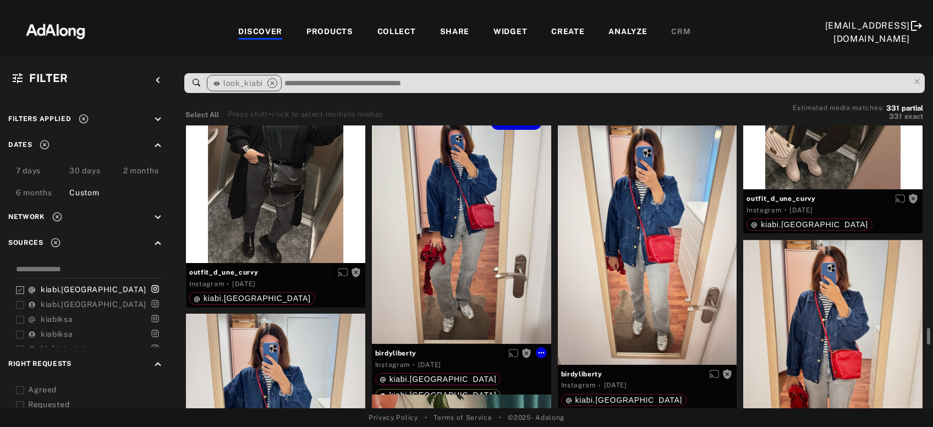
click at [487, 295] on div "Get rights" at bounding box center [461, 224] width 179 height 239
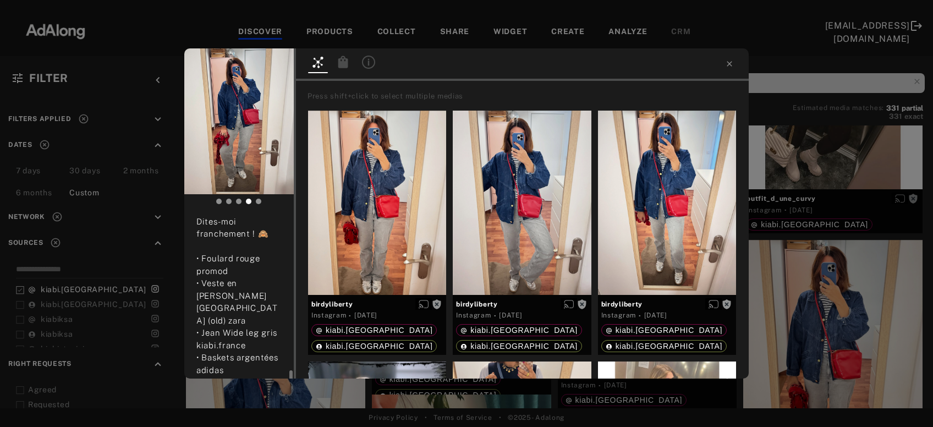
scroll to position [296, 0]
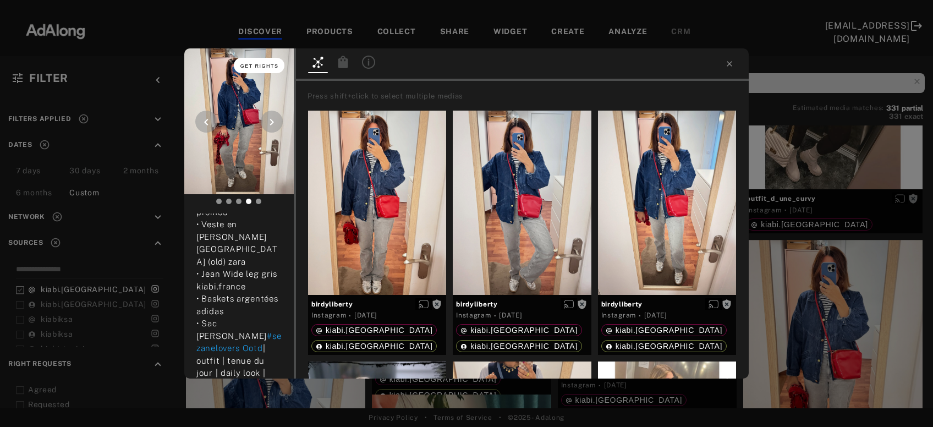
click at [256, 65] on span "Get rights" at bounding box center [259, 66] width 39 height 6
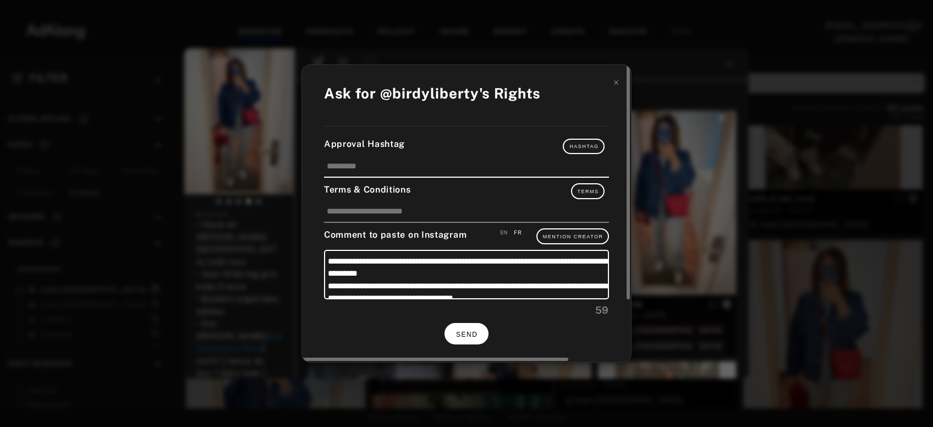
click at [454, 332] on button "SEND" at bounding box center [466, 333] width 44 height 21
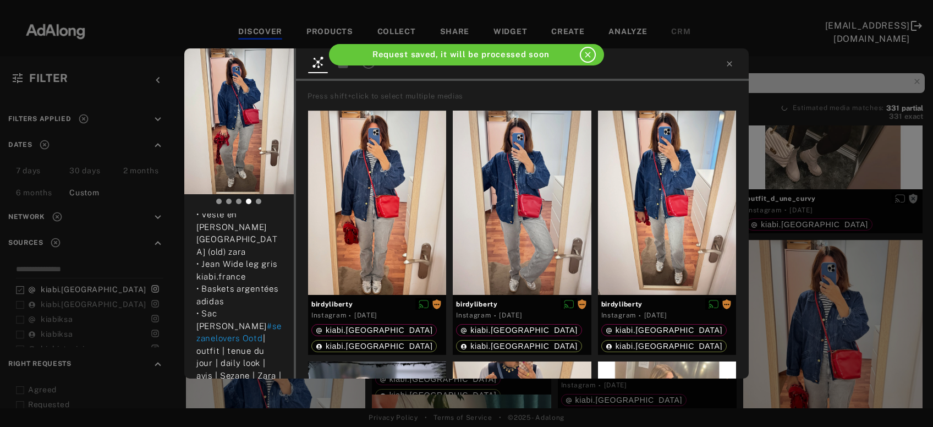
click at [852, 315] on div "birdyliberty Rights requested 1 day ago Ce matin, j’ai essayé ce petit sac roug…" at bounding box center [466, 213] width 933 height 427
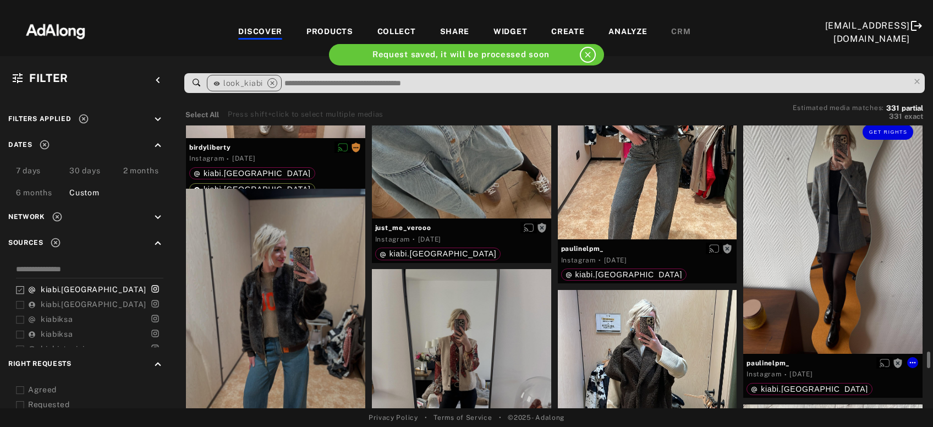
scroll to position [4209, 0]
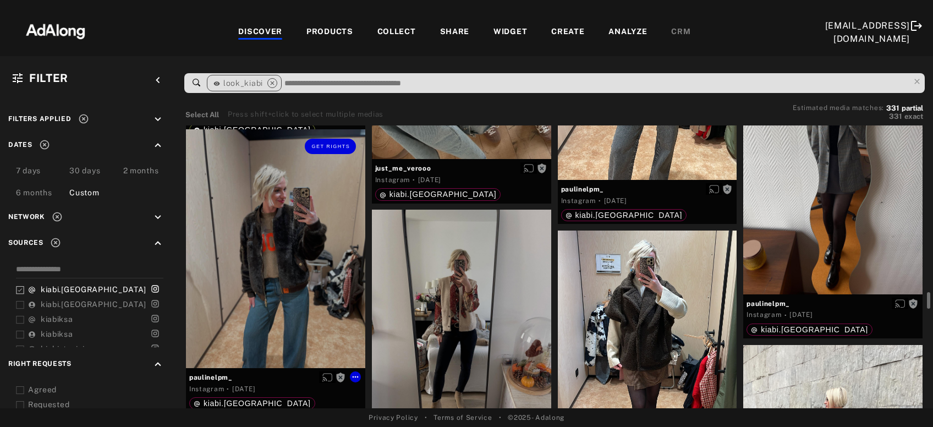
click at [268, 295] on div "Get rights" at bounding box center [275, 248] width 179 height 239
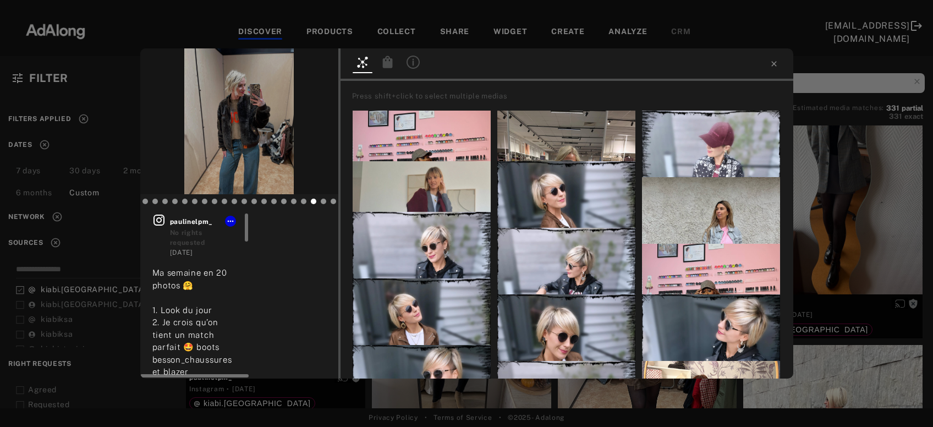
scroll to position [59, 0]
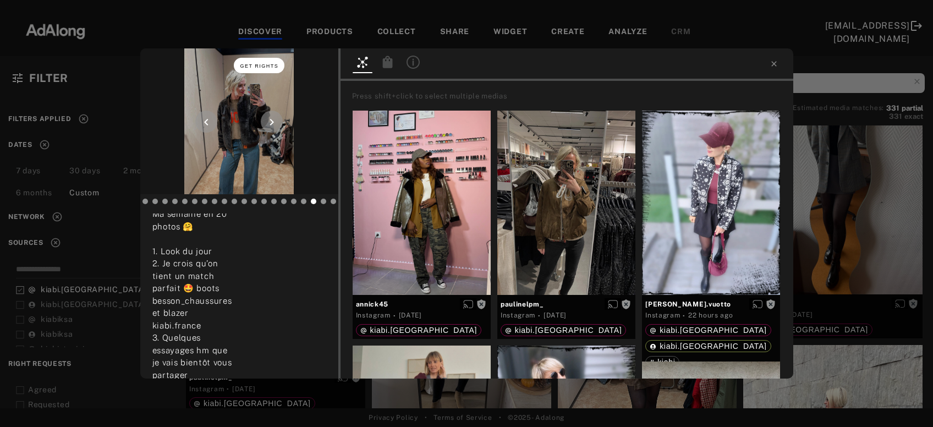
click at [252, 64] on span "Get rights" at bounding box center [259, 66] width 39 height 6
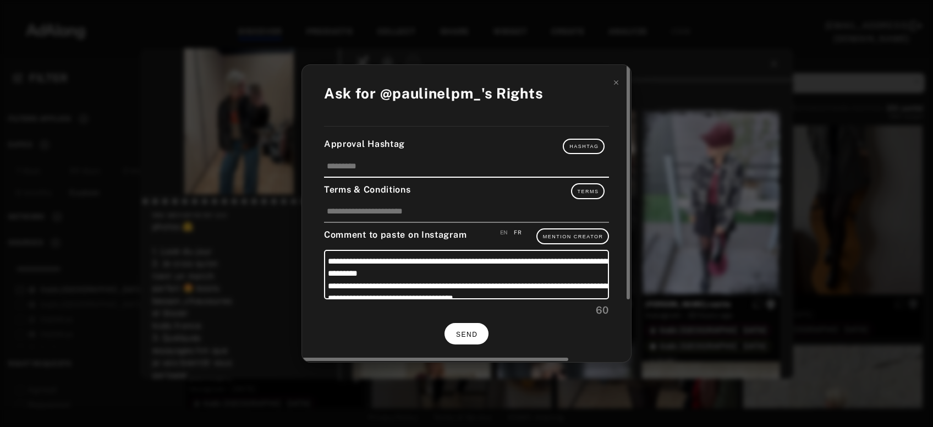
click at [477, 334] on span "SEND" at bounding box center [466, 335] width 21 height 8
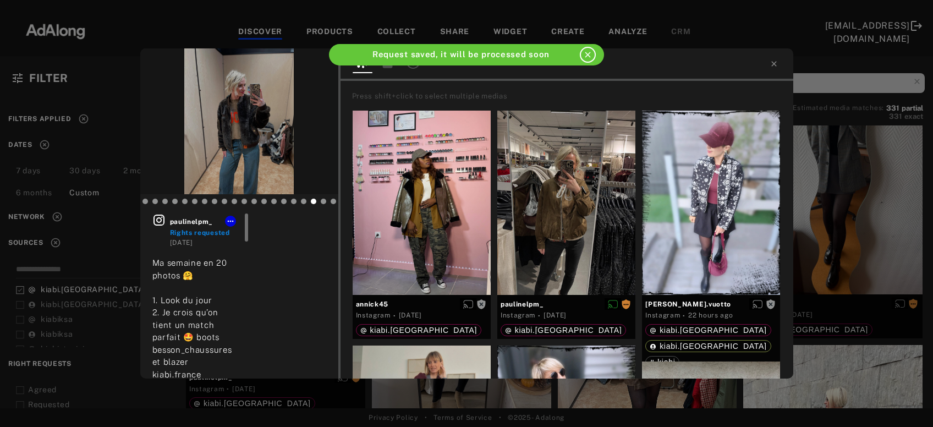
click at [869, 204] on div "paulinelpm_ Rights requested 2 days ago Ma semaine en 20 photos 🤗 1. Look du jo…" at bounding box center [466, 213] width 933 height 427
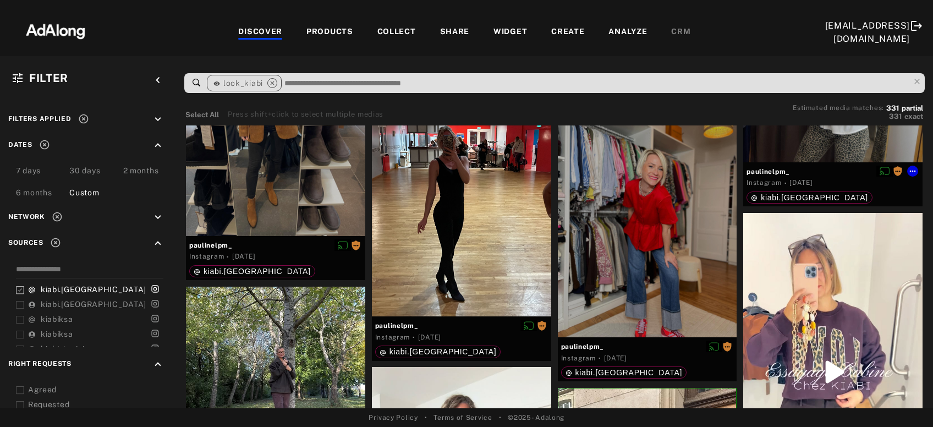
scroll to position [5039, 0]
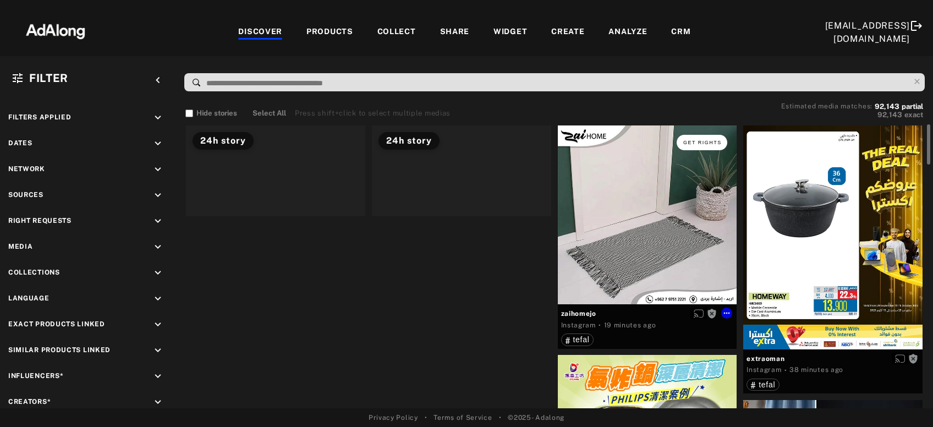
click at [709, 143] on span "Get rights" at bounding box center [702, 143] width 39 height 6
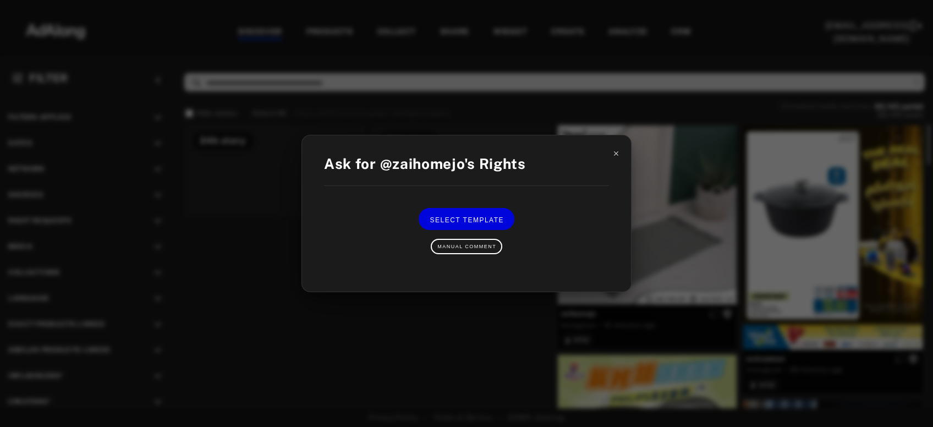
click at [614, 155] on icon at bounding box center [616, 154] width 8 height 8
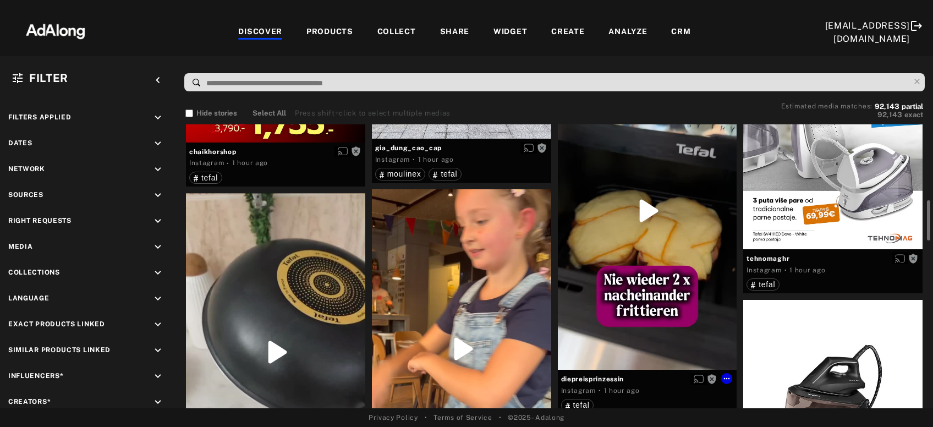
scroll to position [711, 0]
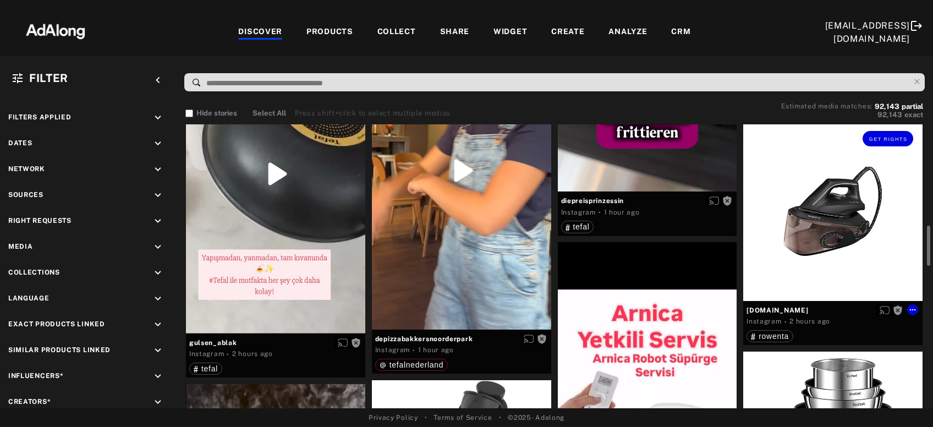
click at [818, 237] on div "Get rights" at bounding box center [832, 211] width 179 height 179
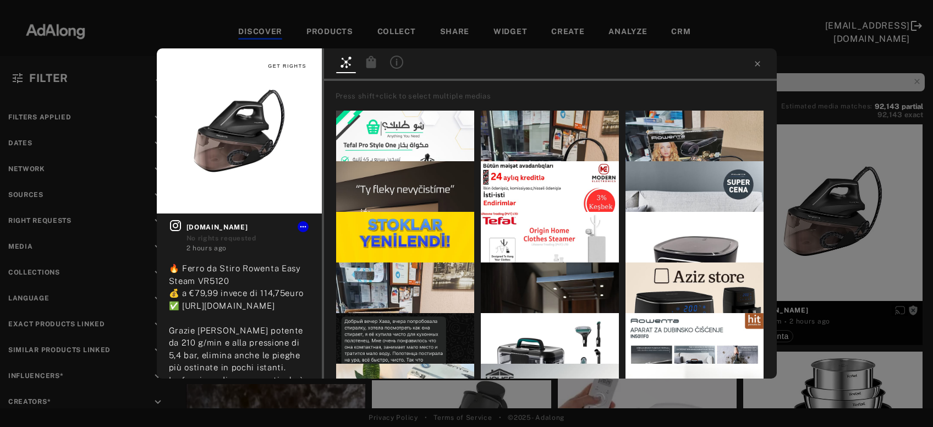
click at [285, 68] on span "Get rights" at bounding box center [287, 66] width 39 height 6
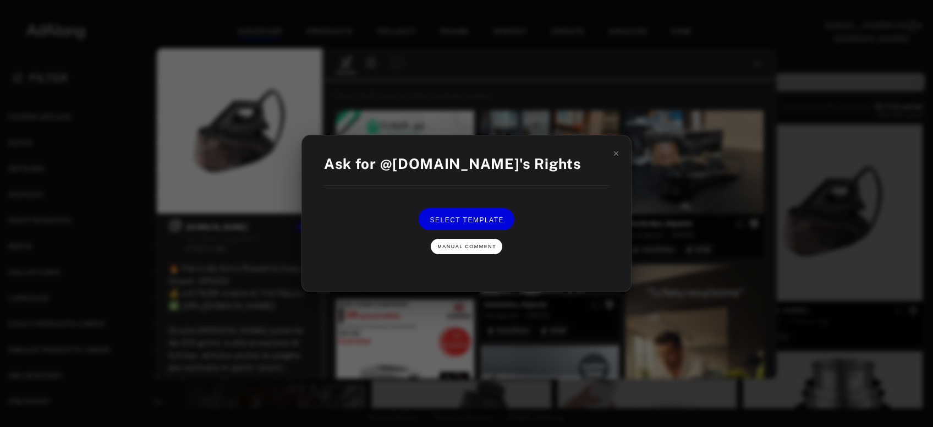
click at [482, 251] on button "Manual Comment" at bounding box center [467, 246] width 72 height 15
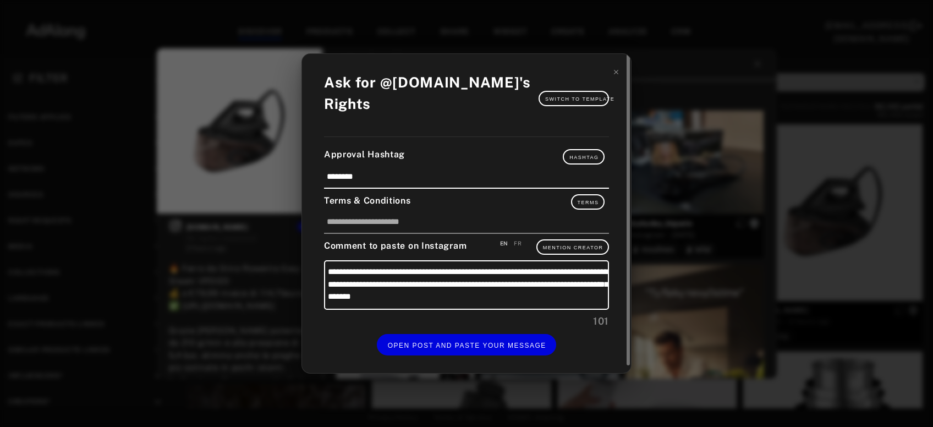
click at [519, 244] on div "FR" at bounding box center [518, 243] width 8 height 8
click at [504, 246] on div "EN" at bounding box center [504, 243] width 8 height 8
type textarea "**********"
click at [618, 76] on icon at bounding box center [616, 72] width 8 height 8
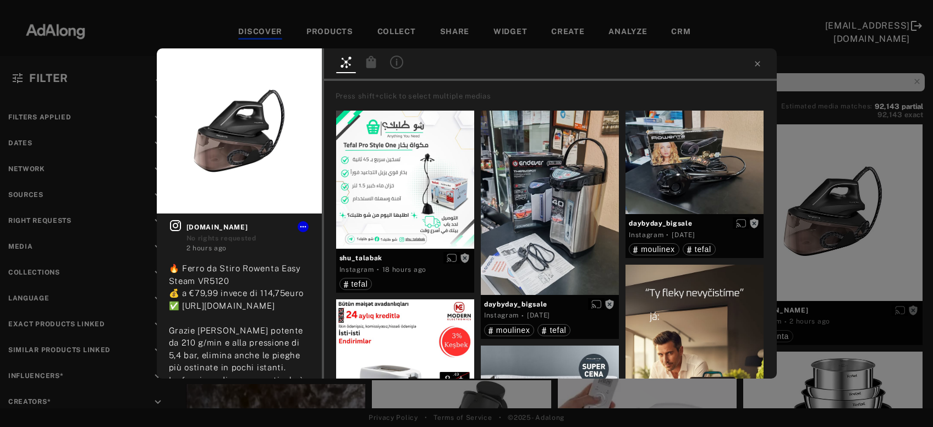
click at [827, 199] on div "Get rights sottocos.to No rights requested 2 hours ago 🔥 Ferro da Stiro Rowenta…" at bounding box center [466, 213] width 933 height 427
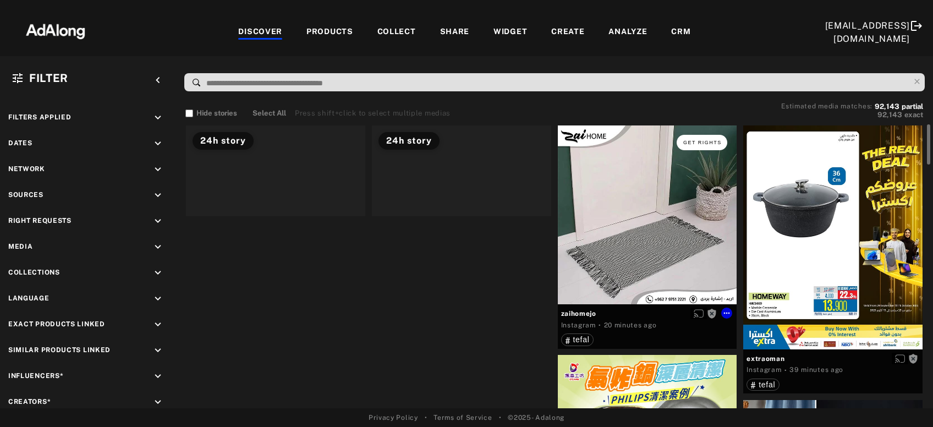
click at [709, 145] on button "Get rights" at bounding box center [702, 142] width 51 height 15
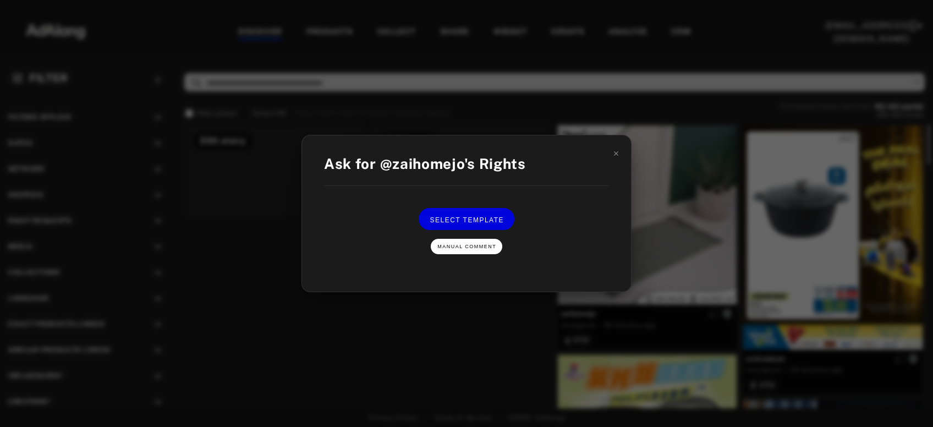
click at [463, 246] on span "Manual Comment" at bounding box center [466, 247] width 59 height 6
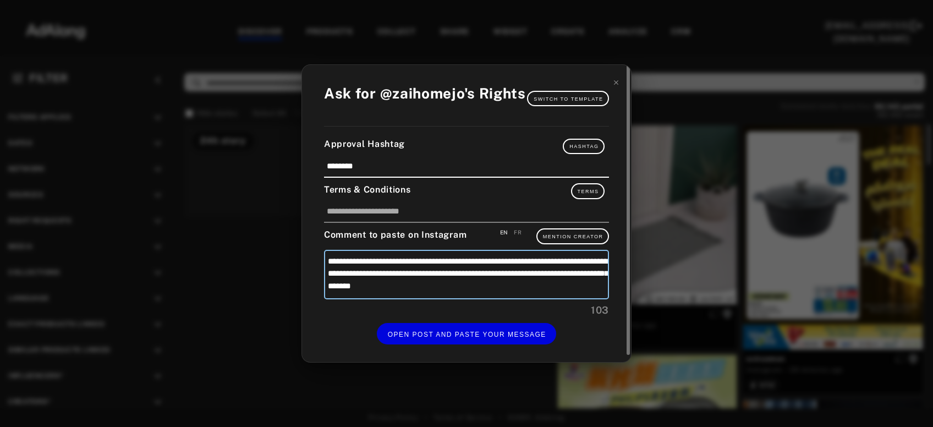
click at [441, 265] on textarea "**********" at bounding box center [466, 275] width 285 height 50
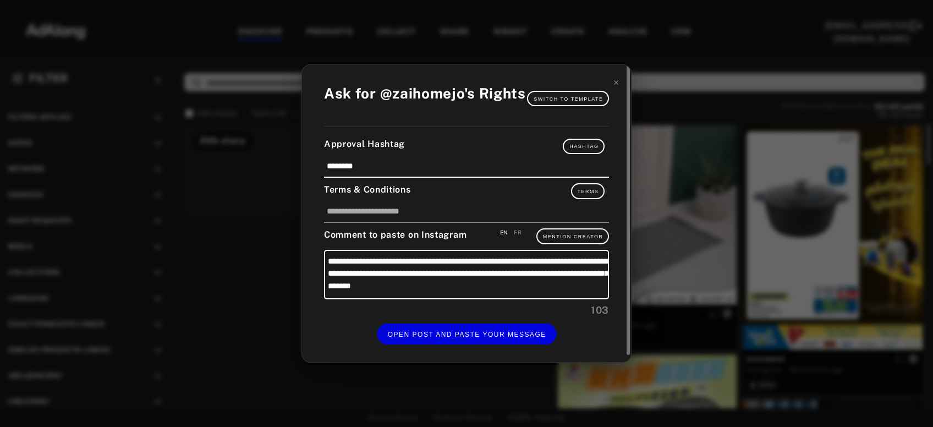
click at [516, 230] on div "FR" at bounding box center [518, 232] width 8 height 8
type textarea "**********"
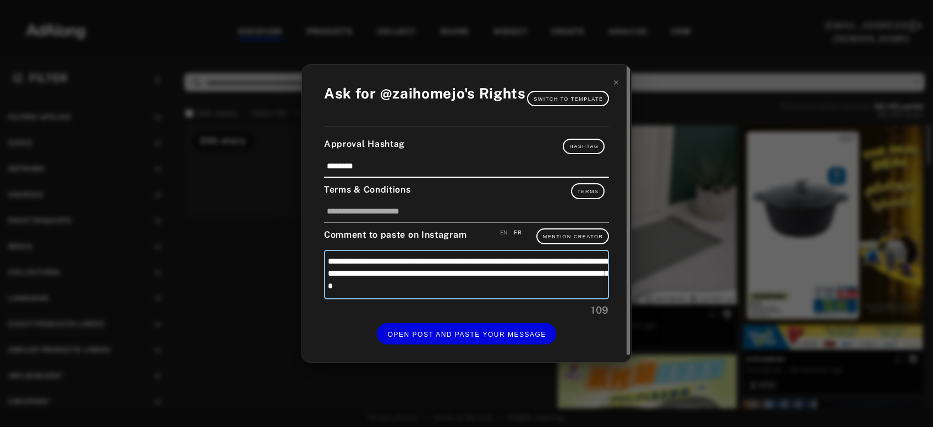
click at [433, 265] on textarea "**********" at bounding box center [466, 275] width 285 height 50
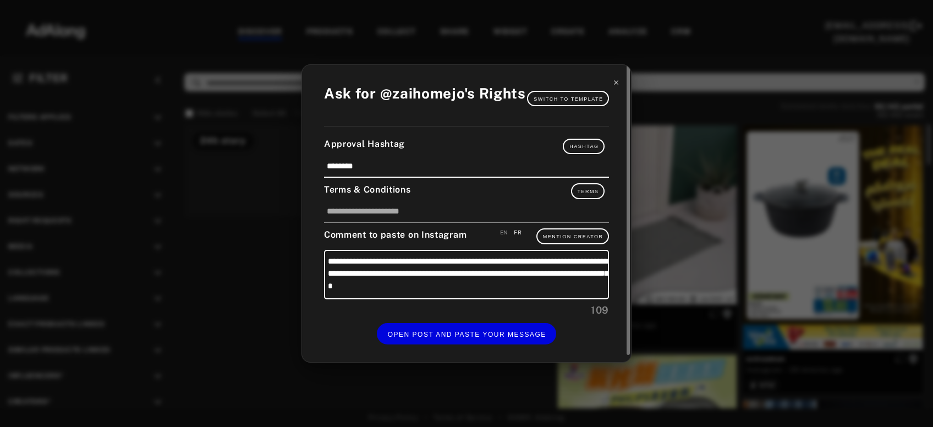
click at [617, 85] on icon at bounding box center [616, 82] width 4 height 4
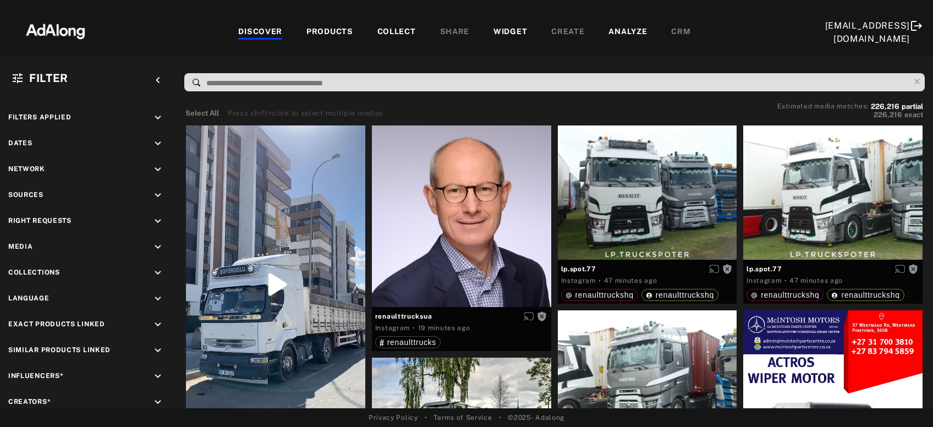
click at [306, 28] on div "PRODUCTS" at bounding box center [329, 32] width 47 height 13
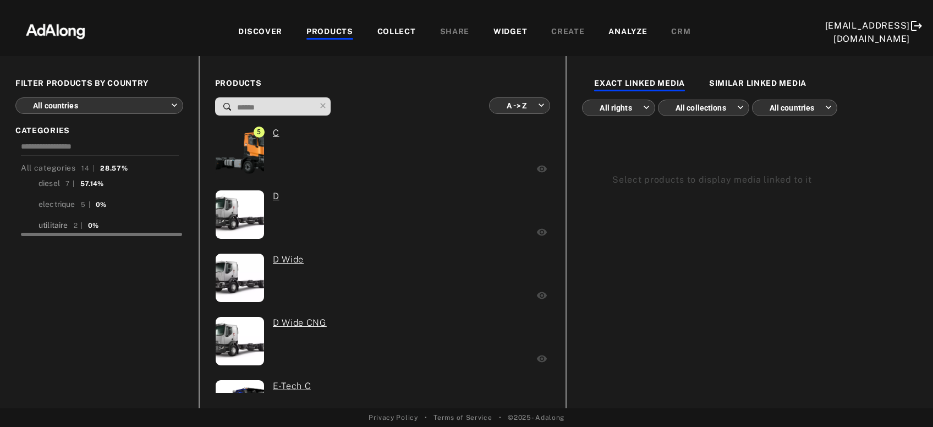
click at [54, 227] on div "utilitaire" at bounding box center [54, 225] width 30 height 12
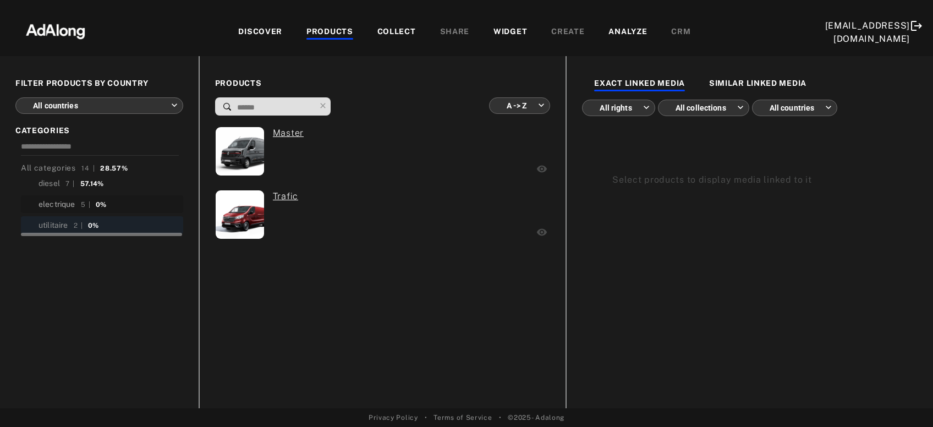
click at [64, 202] on div "electrique" at bounding box center [57, 205] width 37 height 12
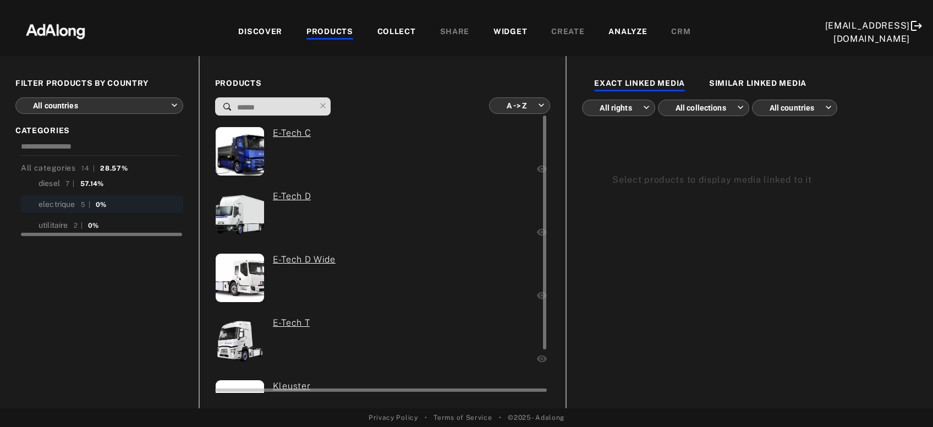
click at [518, 154] on div at bounding box center [480, 153] width 109 height 52
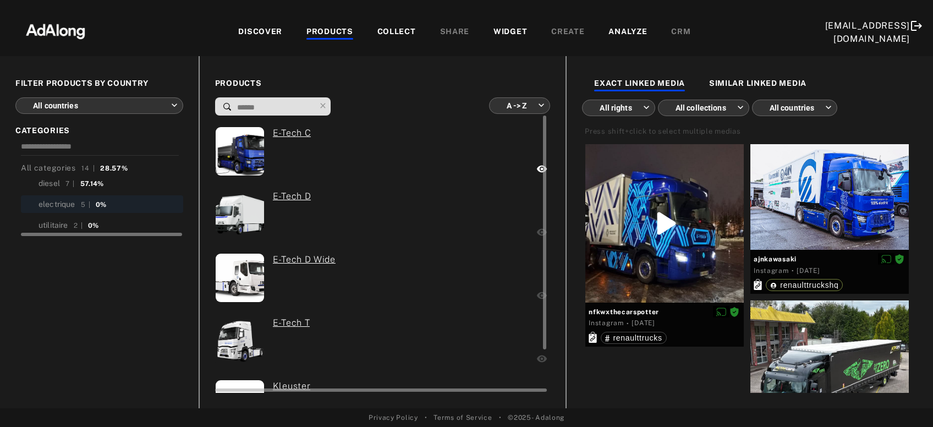
click at [507, 207] on div at bounding box center [480, 216] width 109 height 52
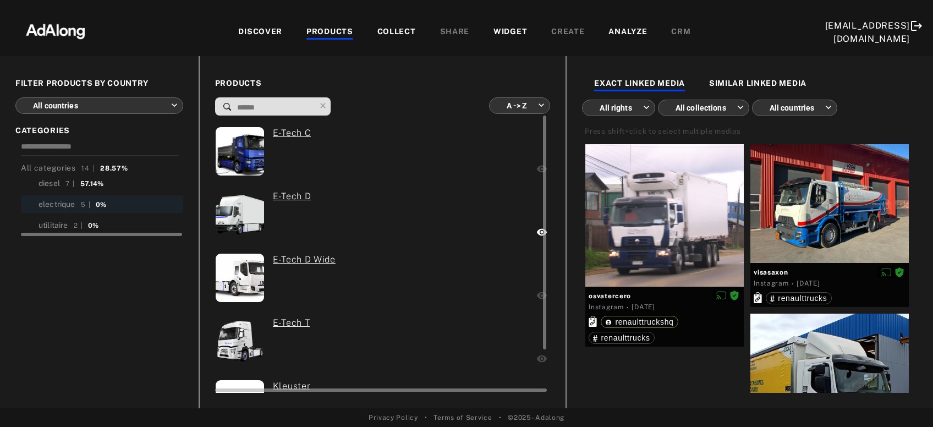
scroll to position [50, 0]
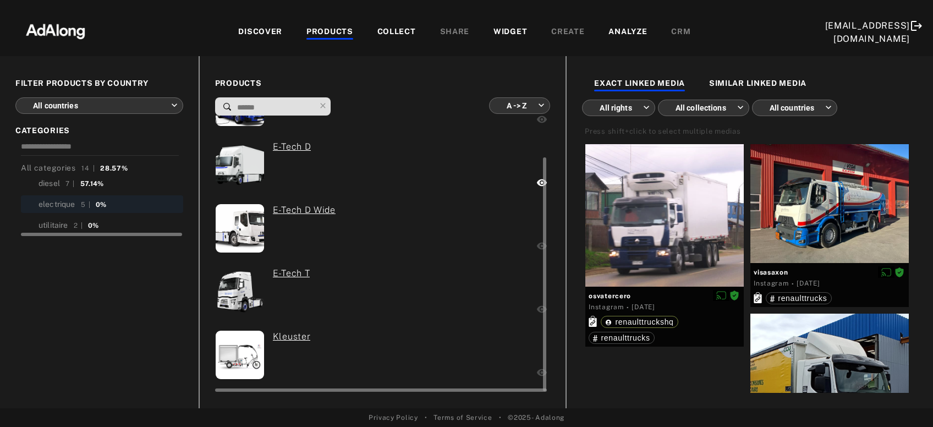
click at [488, 237] on div at bounding box center [486, 230] width 96 height 52
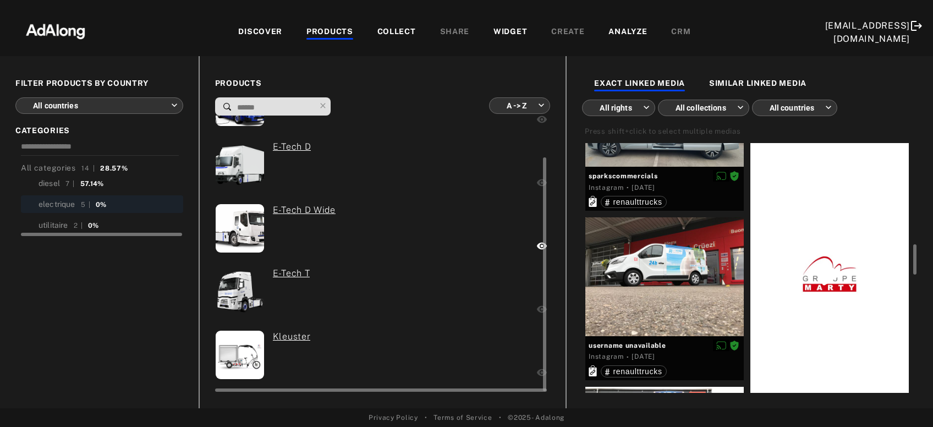
scroll to position [0, 0]
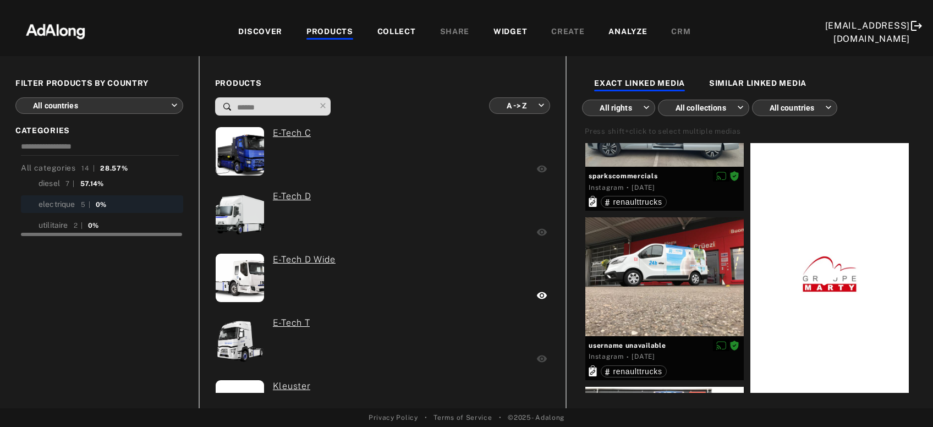
click at [238, 34] on div "DISCOVER" at bounding box center [260, 32] width 44 height 13
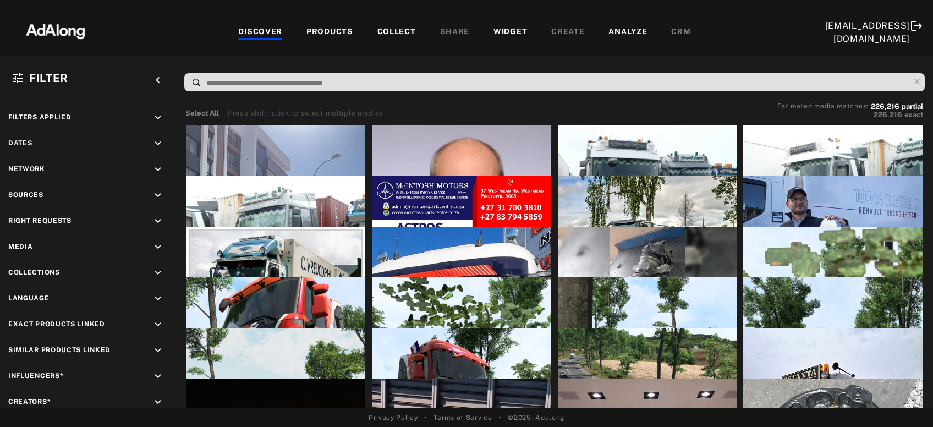
click at [263, 81] on input at bounding box center [557, 83] width 704 height 15
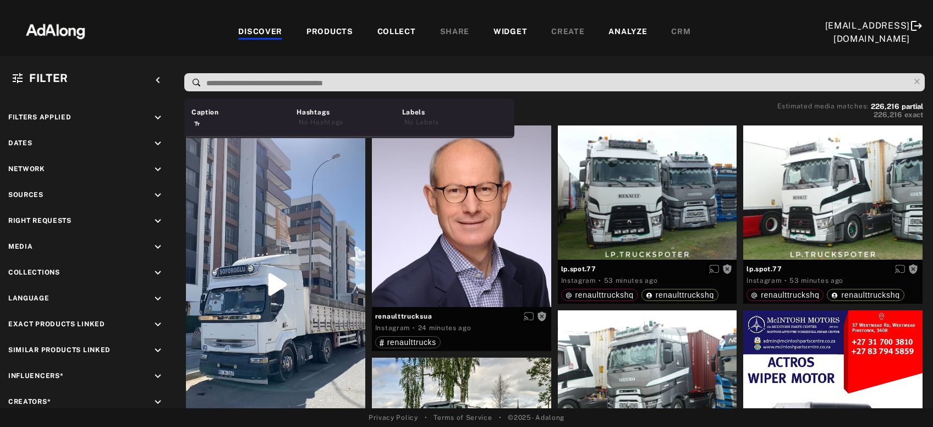
type input "*"
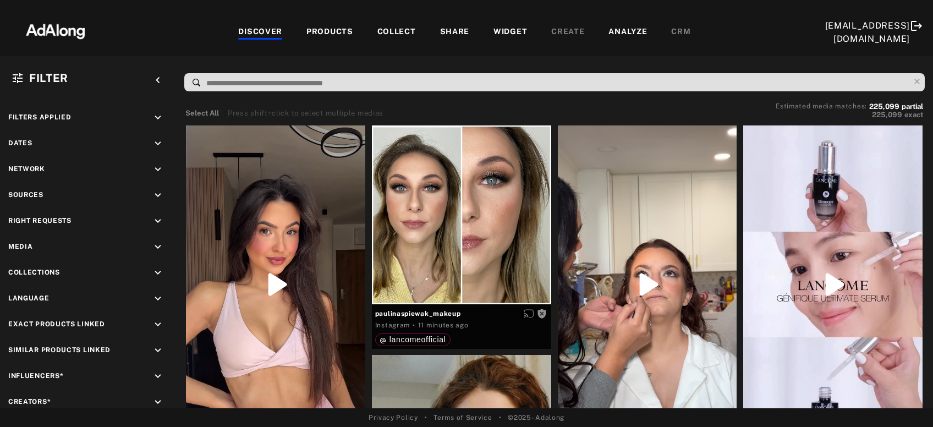
click at [396, 35] on div "COLLECT" at bounding box center [396, 32] width 39 height 13
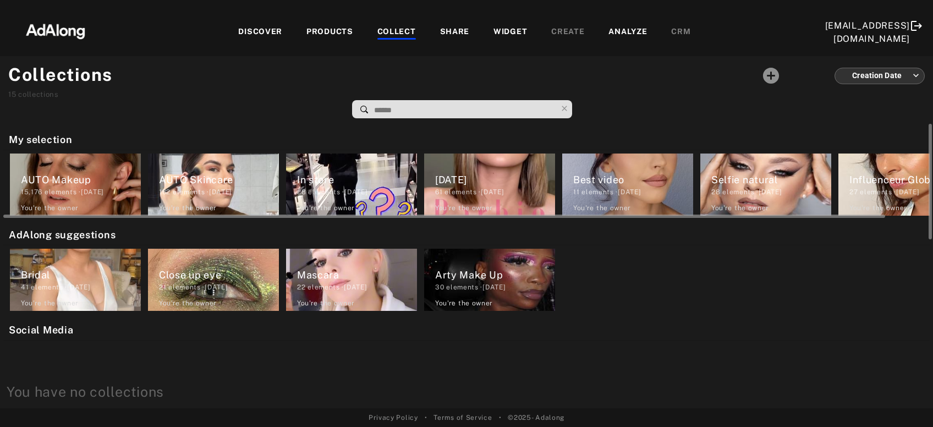
click at [219, 184] on div "AUTO Skincare" at bounding box center [219, 179] width 120 height 15
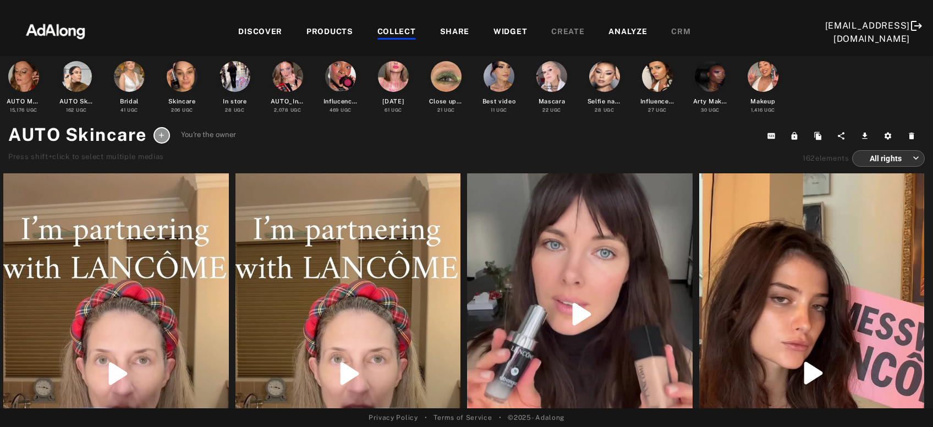
click at [386, 28] on div "COLLECT" at bounding box center [396, 32] width 39 height 13
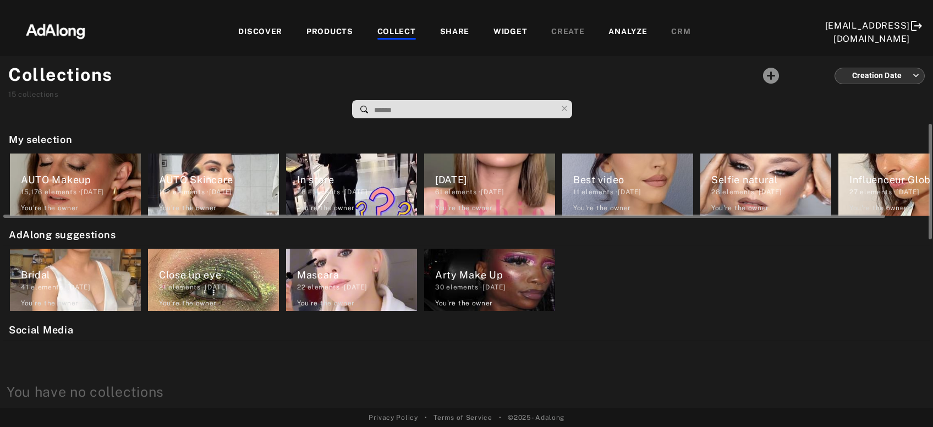
click at [233, 188] on div "162 elements · [DATE]" at bounding box center [219, 192] width 120 height 10
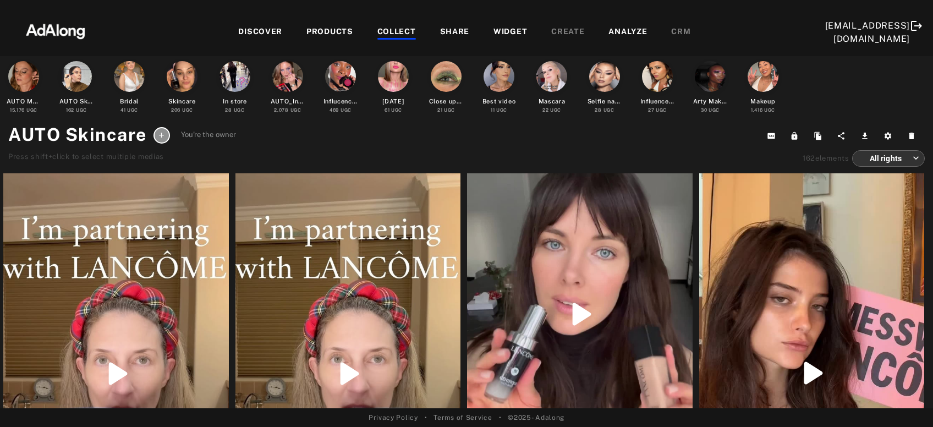
click at [265, 25] on div "DISCOVER PRODUCTS COLLECT SHARE WIDGET CREATE ANALYZE CRM" at bounding box center [464, 32] width 721 height 37
click at [264, 32] on div "DISCOVER" at bounding box center [260, 32] width 44 height 13
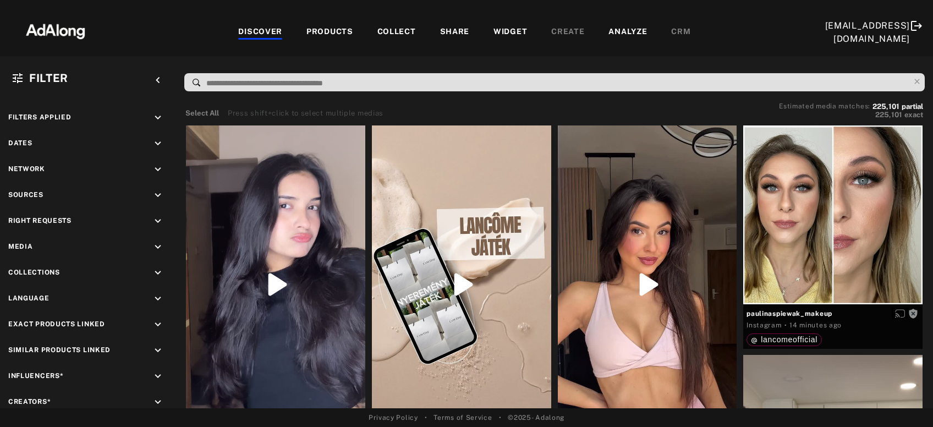
click at [328, 33] on div "PRODUCTS" at bounding box center [329, 32] width 47 height 13
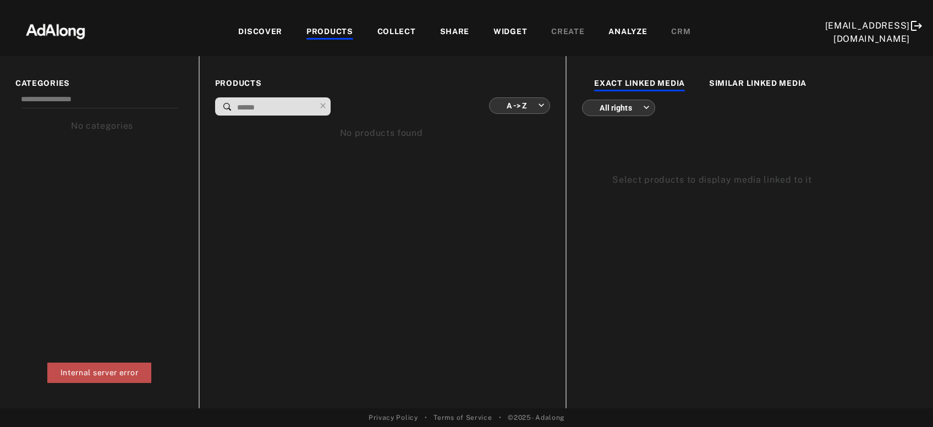
click at [254, 35] on div "DISCOVER" at bounding box center [260, 32] width 44 height 13
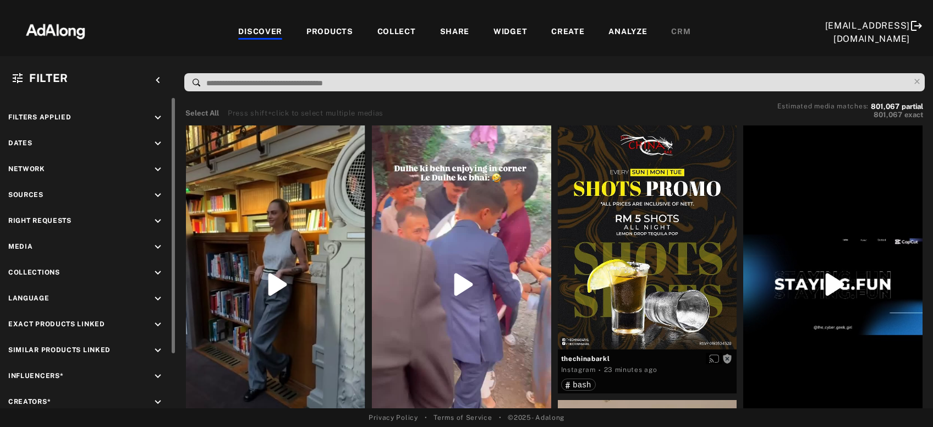
click at [153, 197] on icon "keyboard_arrow_down" at bounding box center [158, 195] width 12 height 12
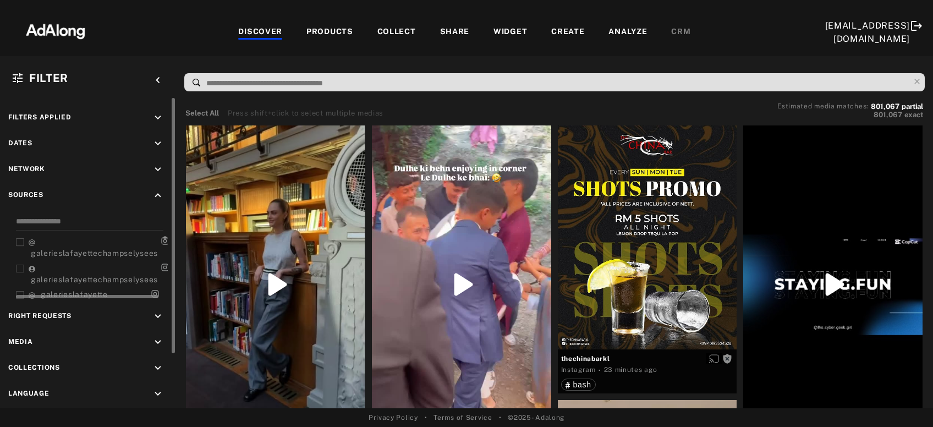
click at [23, 238] on icon at bounding box center [20, 242] width 8 height 8
click at [15, 263] on div "galerieslafayettechampselysees galerieslafayettechampselysees galerieslafayette…" at bounding box center [88, 257] width 160 height 84
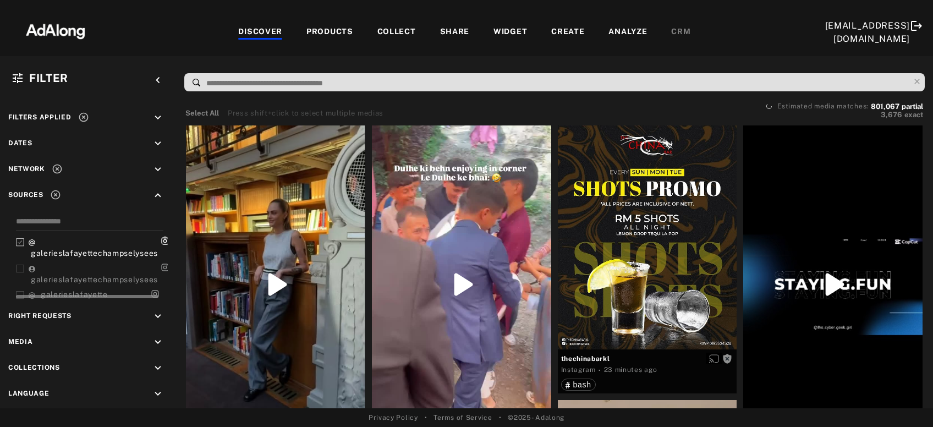
click at [19, 266] on icon at bounding box center [20, 269] width 8 height 8
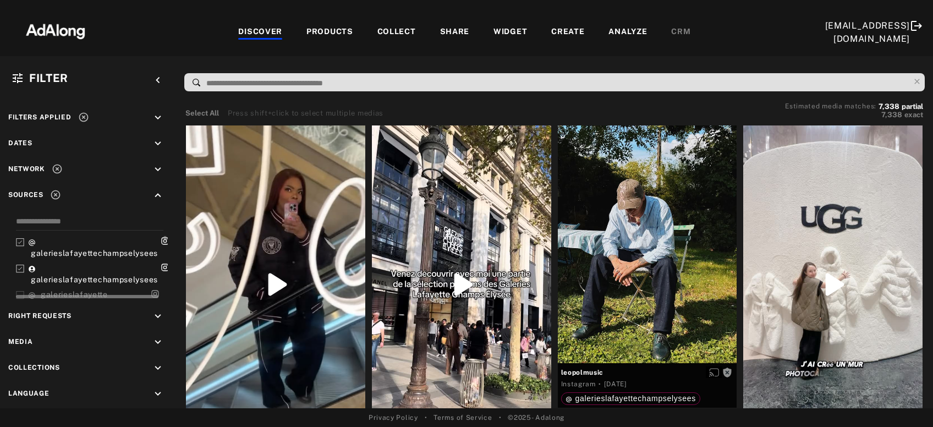
scroll to position [35, 0]
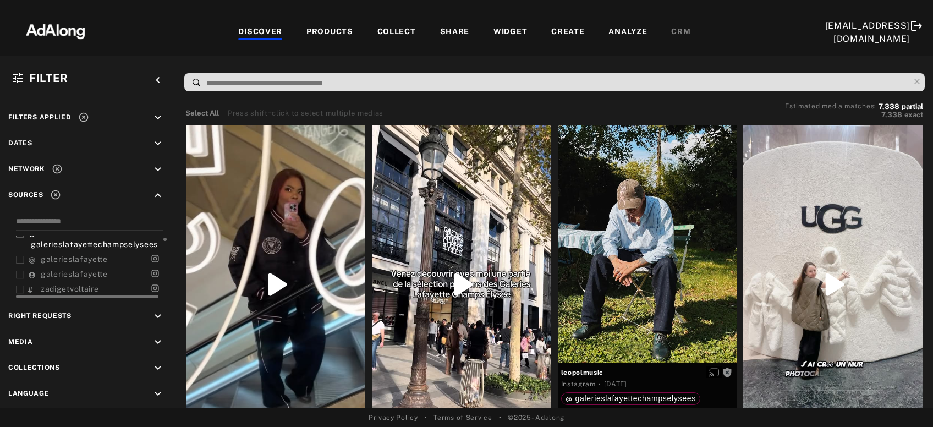
click at [20, 257] on icon at bounding box center [20, 260] width 8 height 8
click at [21, 271] on icon at bounding box center [20, 275] width 8 height 8
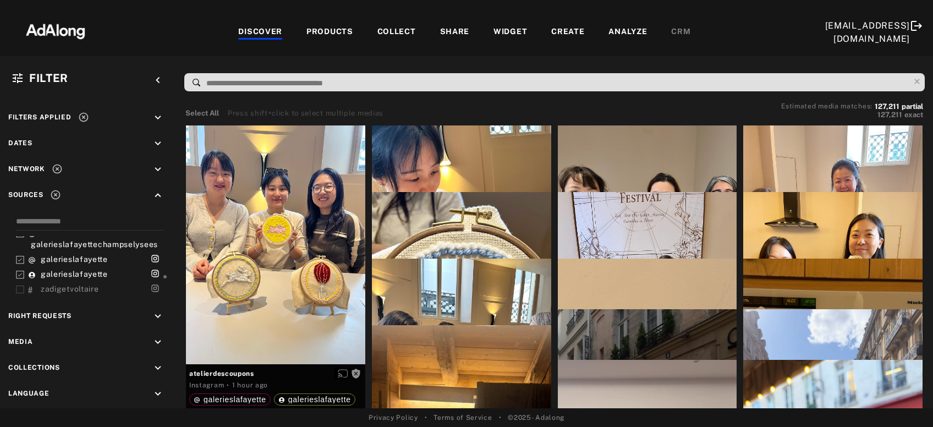
scroll to position [70, 0]
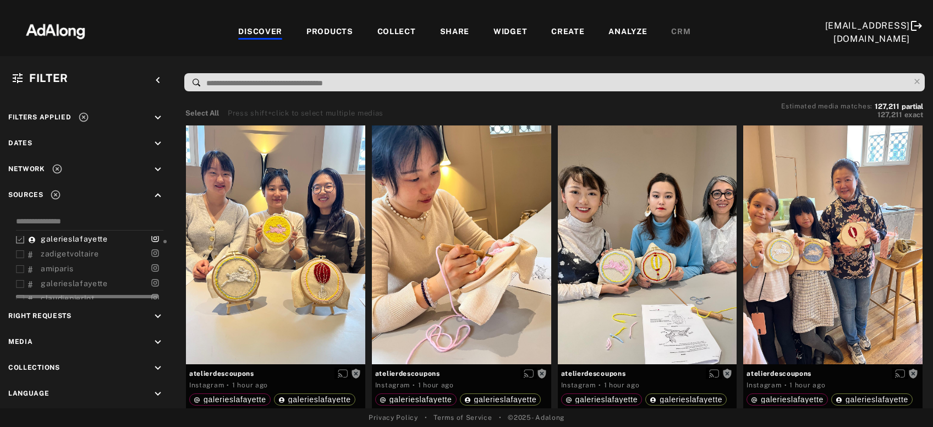
click at [27, 279] on div "galerieslafayette" at bounding box center [92, 284] width 152 height 12
click at [21, 281] on icon at bounding box center [20, 284] width 8 height 8
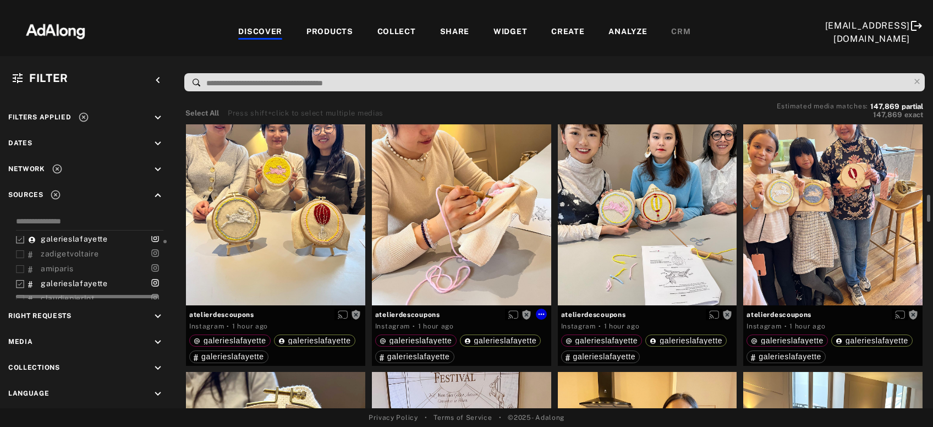
scroll to position [178, 0]
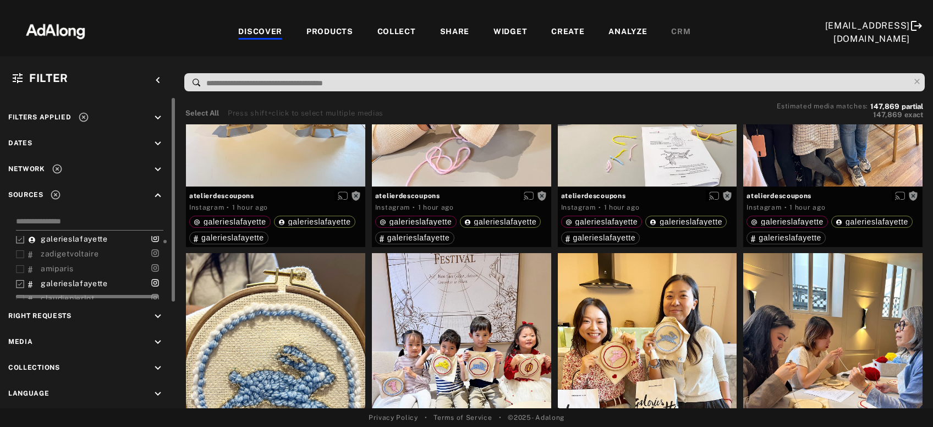
click at [67, 218] on input at bounding box center [89, 223] width 147 height 15
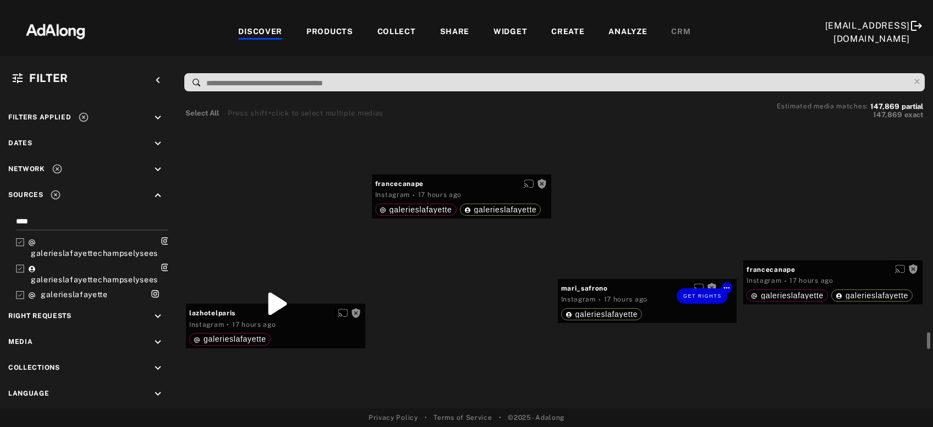
scroll to position [9130, 0]
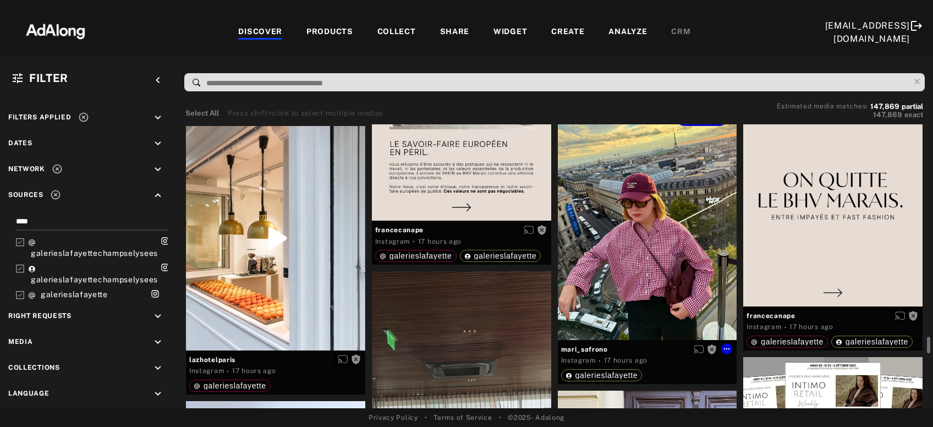
type input "****"
click at [624, 283] on div "Get rights" at bounding box center [647, 220] width 179 height 239
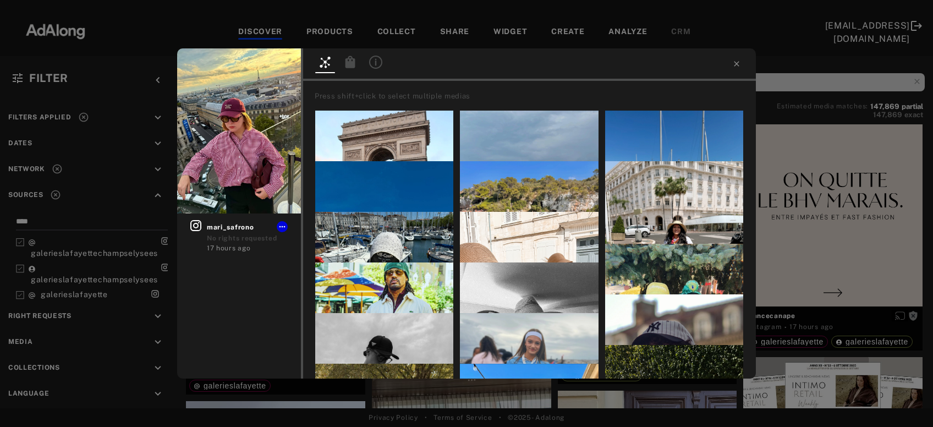
click at [375, 65] on icon at bounding box center [375, 62] width 13 height 13
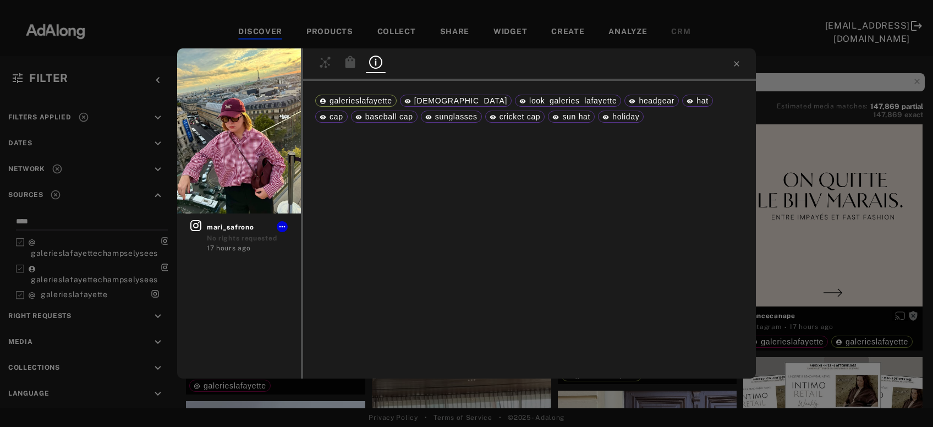
drag, startPoint x: 735, startPoint y: 65, endPoint x: 735, endPoint y: 87, distance: 21.5
click at [735, 65] on icon at bounding box center [736, 63] width 9 height 9
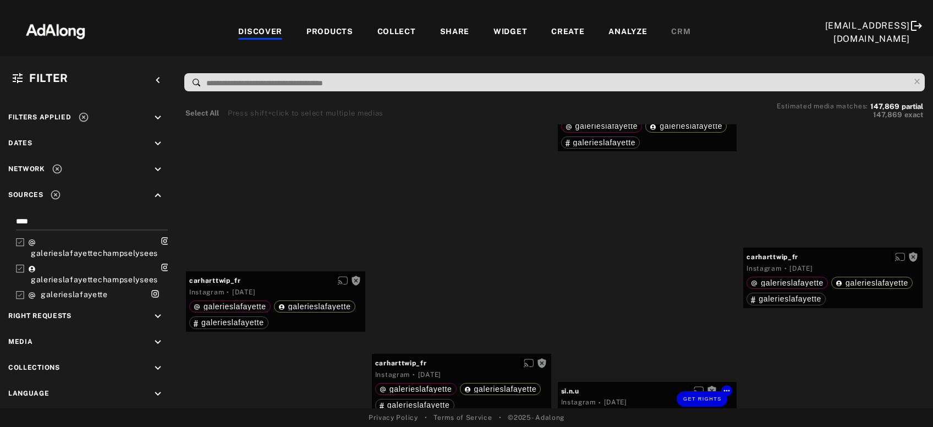
scroll to position [17909, 0]
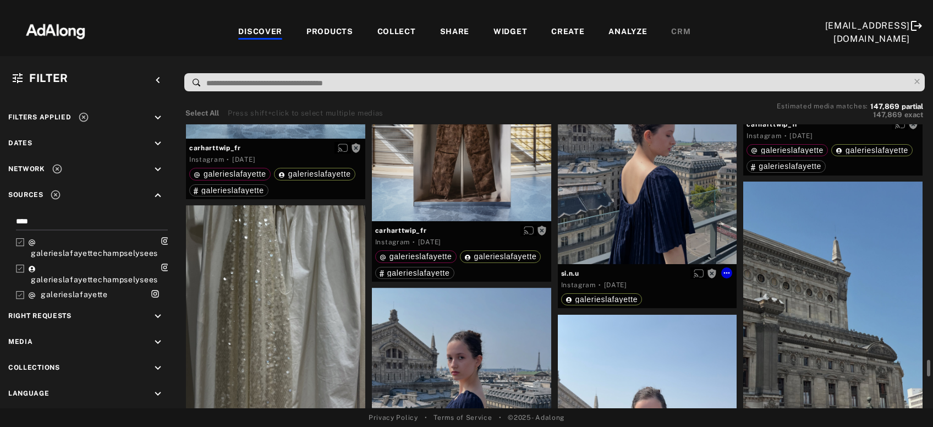
click at [631, 217] on div "Get rights" at bounding box center [647, 144] width 179 height 239
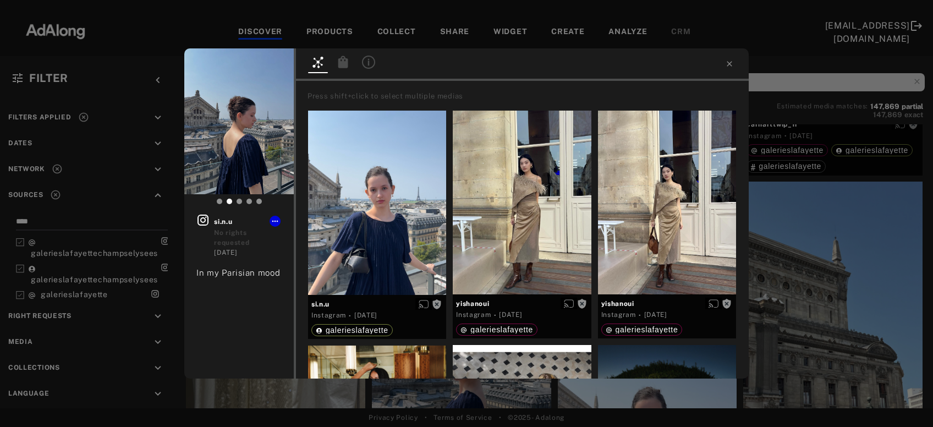
click at [361, 67] on div at bounding box center [369, 64] width 20 height 16
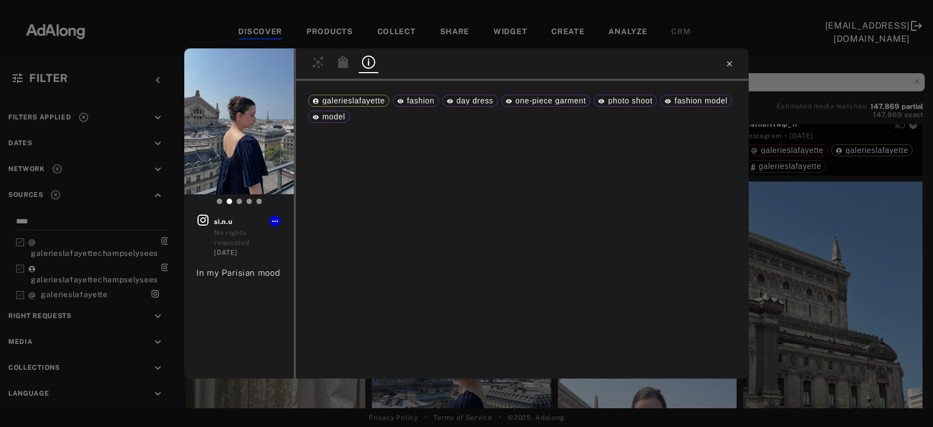
click at [727, 63] on icon at bounding box center [729, 63] width 9 height 9
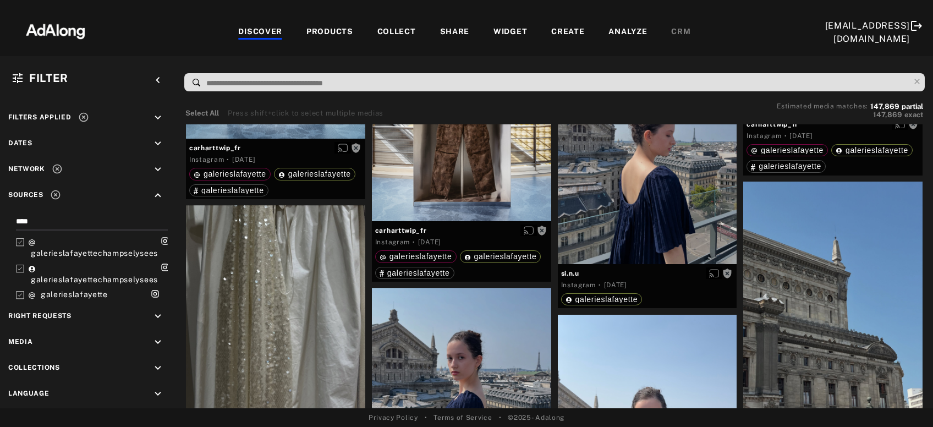
click at [645, 85] on input at bounding box center [557, 83] width 704 height 15
